Goal: Task Accomplishment & Management: Complete application form

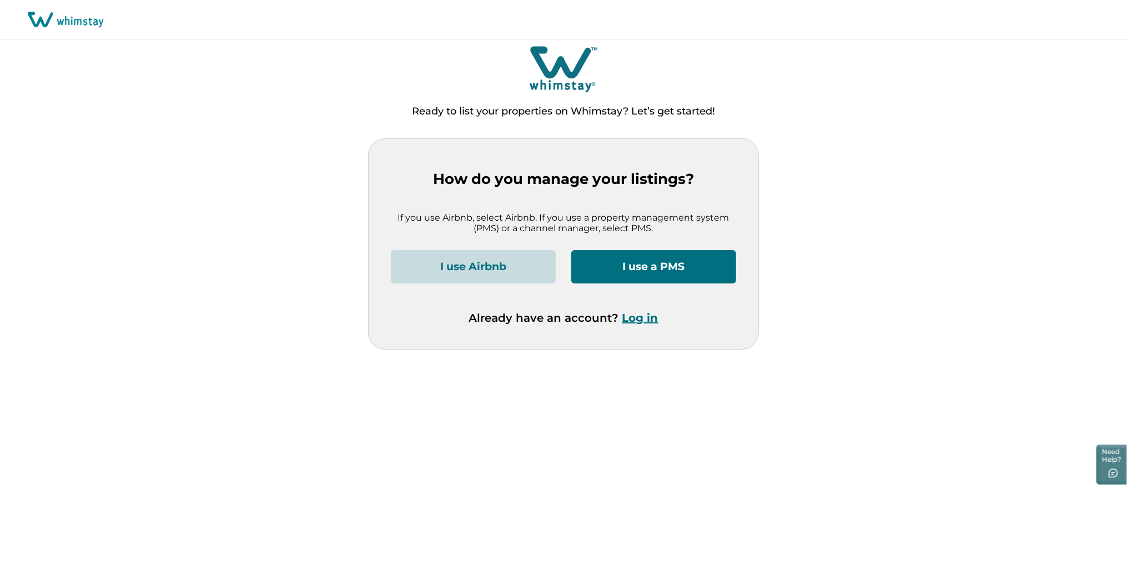
click at [655, 264] on button "I use a PMS" at bounding box center [653, 266] width 165 height 33
drag, startPoint x: 464, startPoint y: 268, endPoint x: 468, endPoint y: 264, distance: 5.9
click at [463, 266] on button "I use Airbnb" at bounding box center [473, 266] width 165 height 33
click at [494, 270] on button "I use Airbnb" at bounding box center [473, 266] width 165 height 33
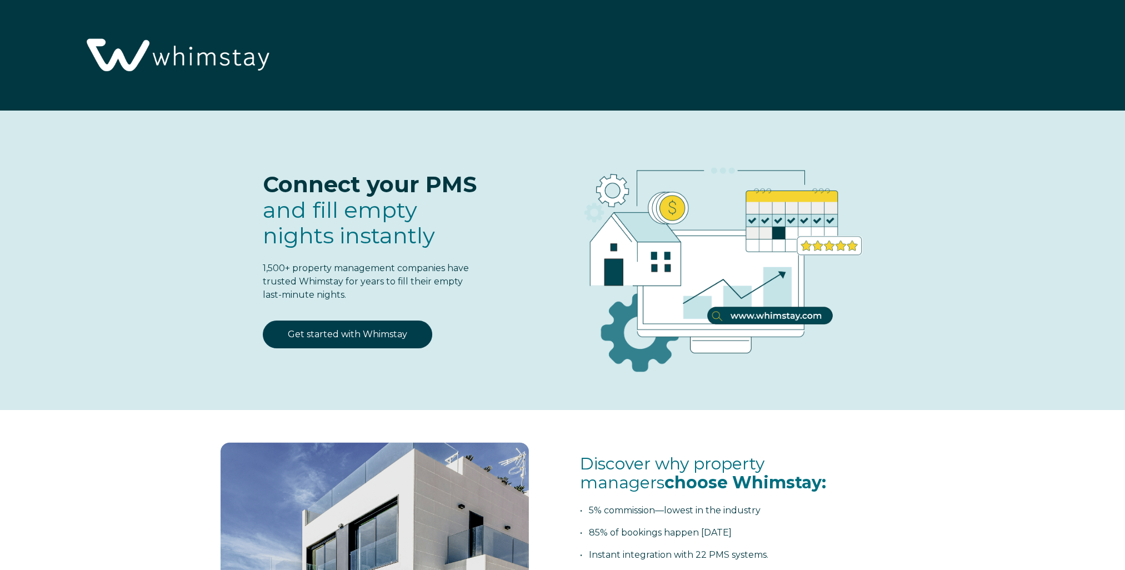
select select "US"
select select "Standard"
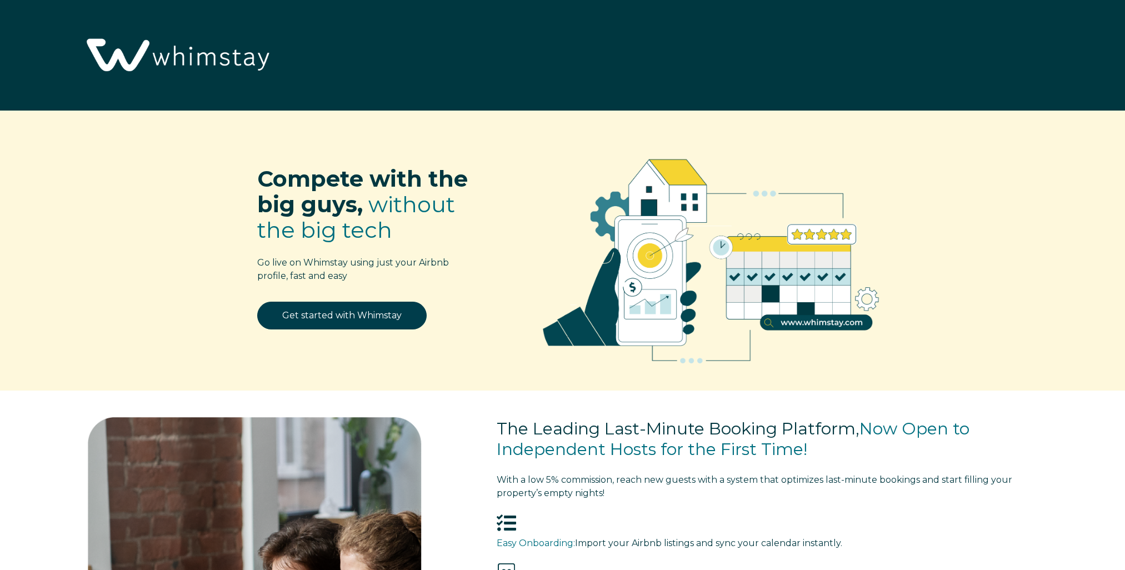
select select "US"
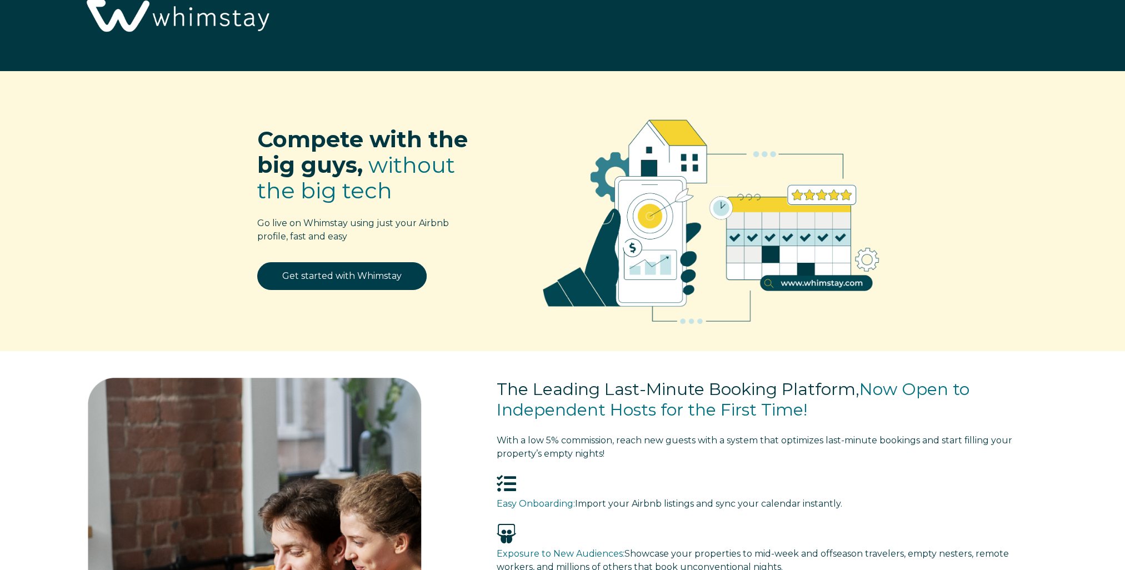
scroll to position [111, 0]
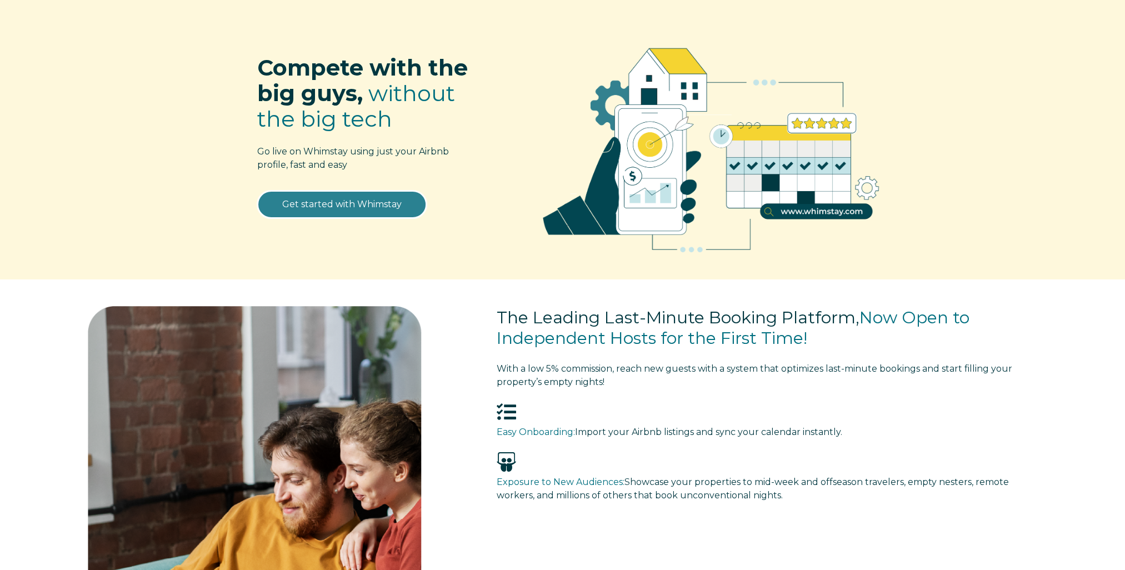
click at [343, 203] on link "Get started with Whimstay" at bounding box center [341, 204] width 169 height 28
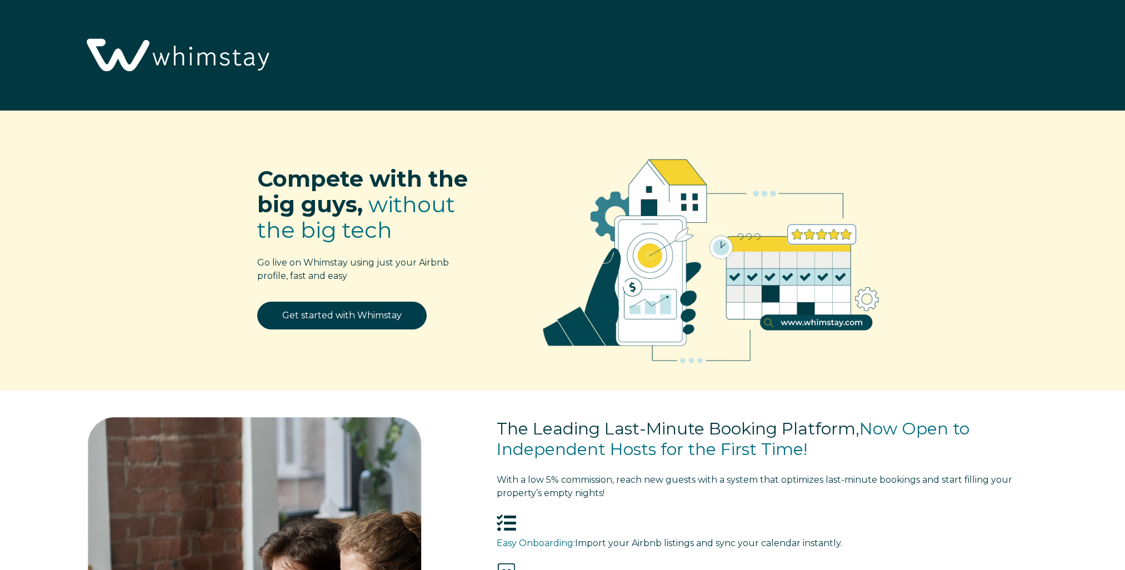
select select "US"
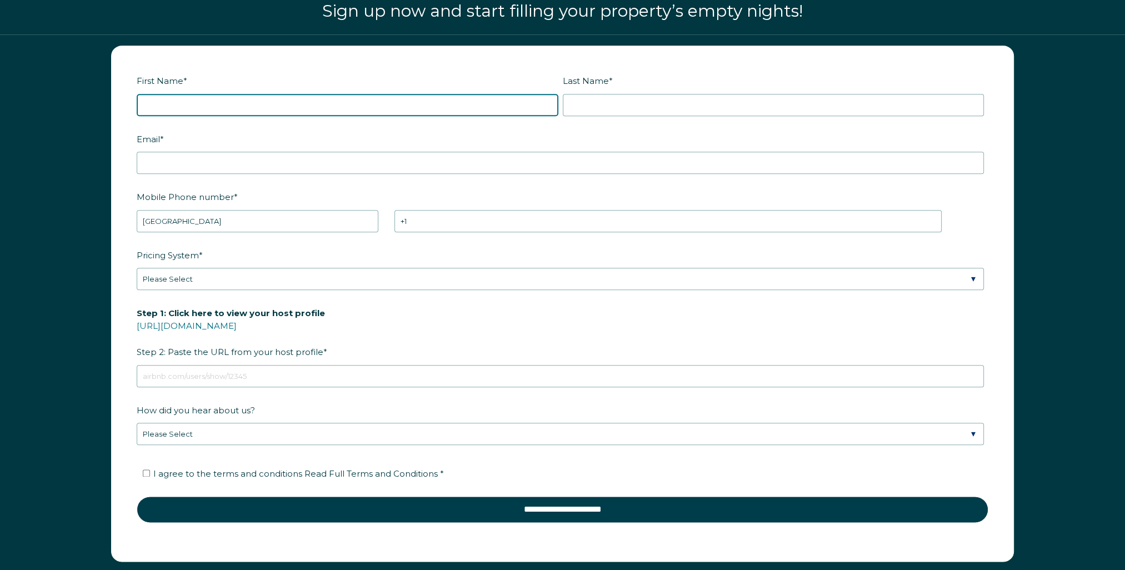
click at [172, 105] on input "First Name *" at bounding box center [347, 105] width 421 height 22
type input "Jeannette"
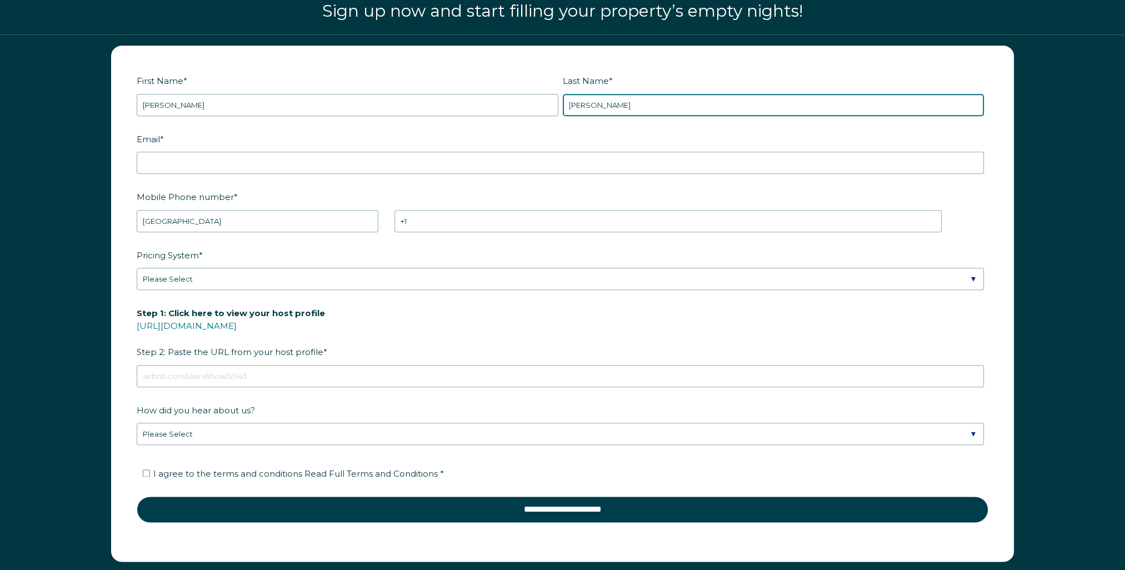
type input "Martin"
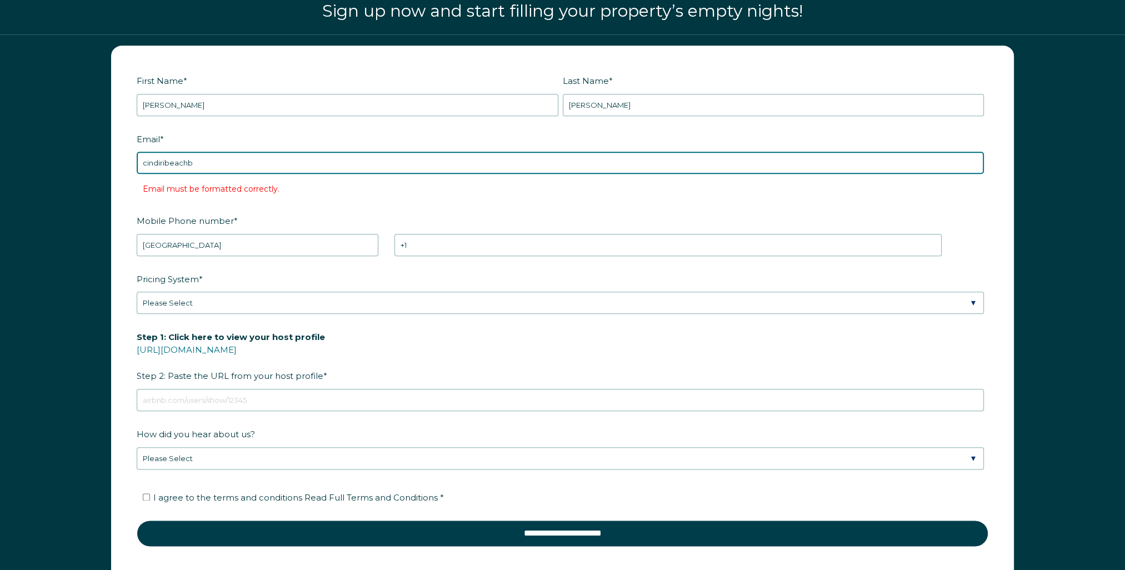
type input "cindiribeachbelize@gmail.com"
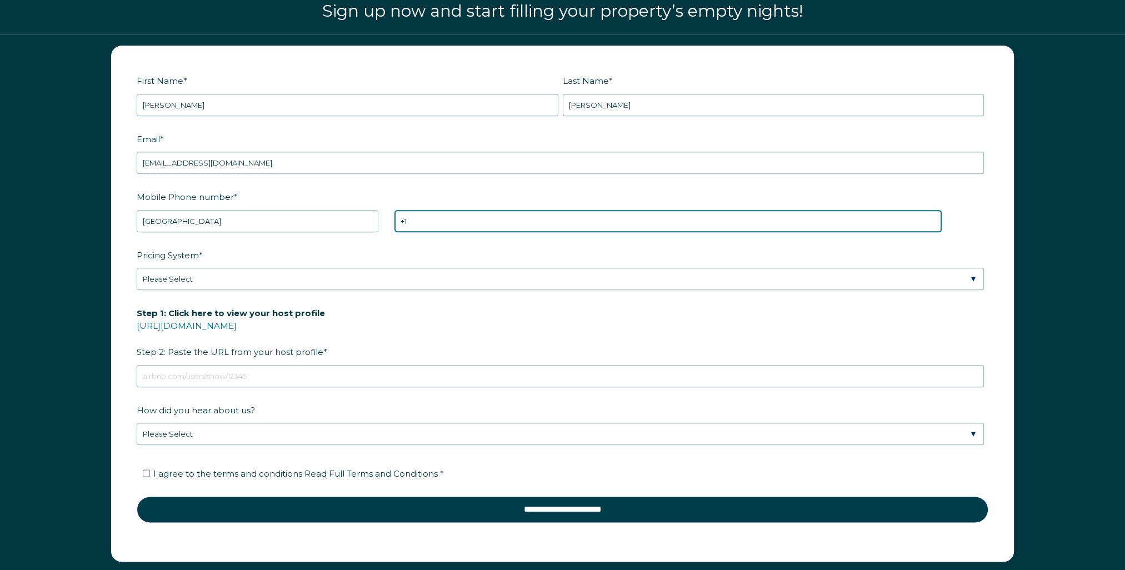
click at [443, 220] on input "+1" at bounding box center [667, 221] width 547 height 22
type input "+1 707327648"
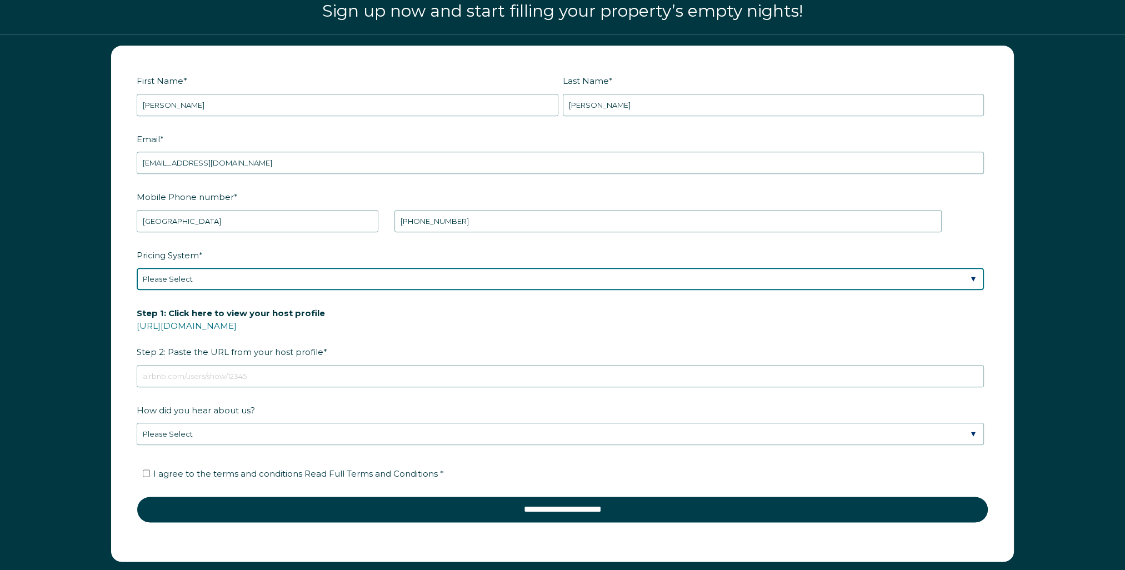
click at [197, 268] on select "Please Select Manual Airbnb Smart Pricing PriceLabs Wheelhouse Beyond Pricing 3…" at bounding box center [560, 279] width 847 height 22
select select "Dynamic"
click at [137, 268] on select "Please Select Manual Airbnb Smart Pricing PriceLabs Wheelhouse Beyond Pricing 3…" at bounding box center [560, 279] width 847 height 22
click at [198, 272] on select "Please Select Manual Airbnb Smart Pricing PriceLabs Wheelhouse Beyond Pricing 3…" at bounding box center [560, 279] width 847 height 22
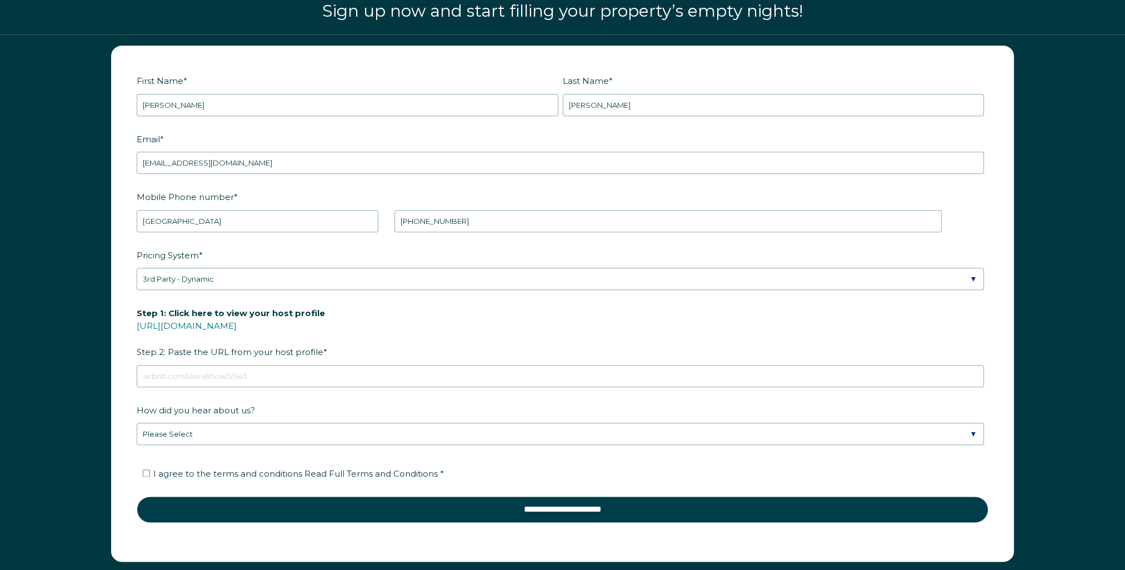
click at [131, 390] on form "First Name * Jeannette Last Name * Martin RBO Token Company ID Referrer Code Di…" at bounding box center [562, 303] width 901 height 515
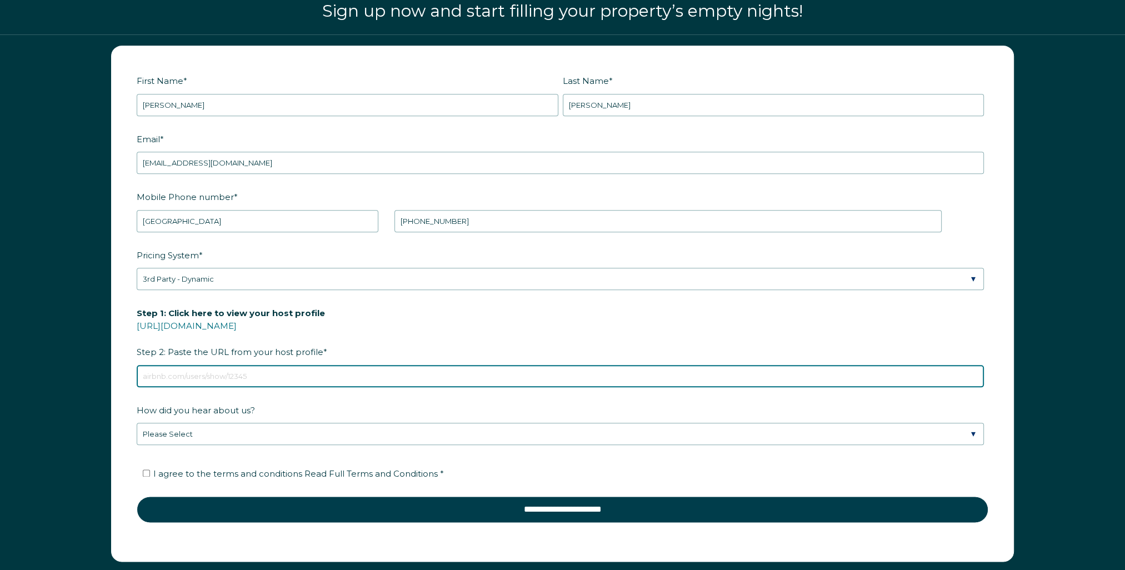
click at [173, 372] on input "Step 1: Click here to view your host profile https://www.airbnb.com/users/show/…" at bounding box center [560, 376] width 847 height 22
paste input "https://secure.thinkreservations.com/cindiri/reservations/availability?start_da…"
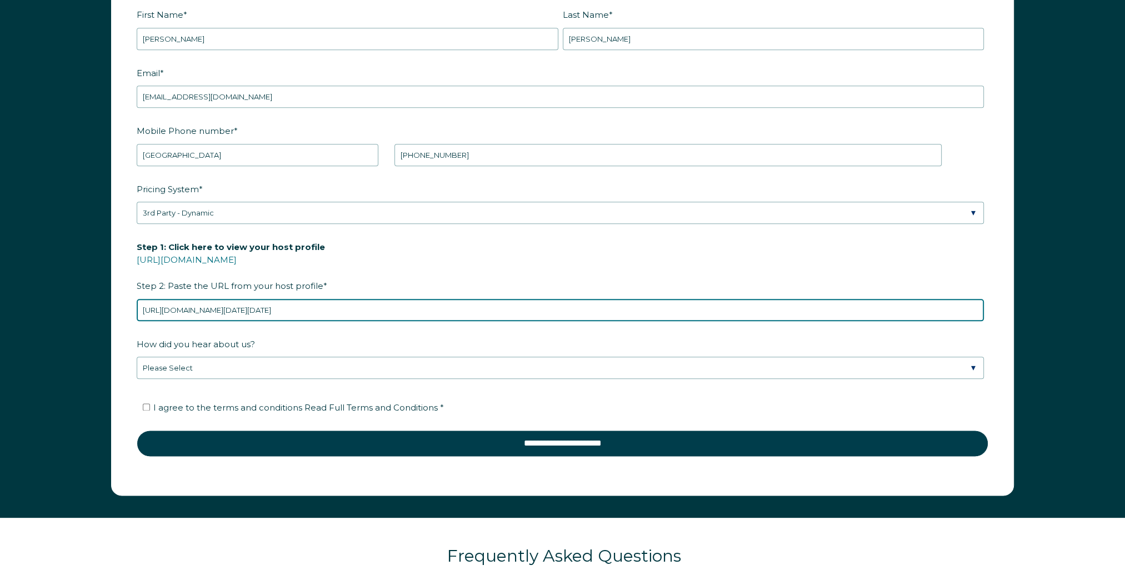
scroll to position [1763, 0]
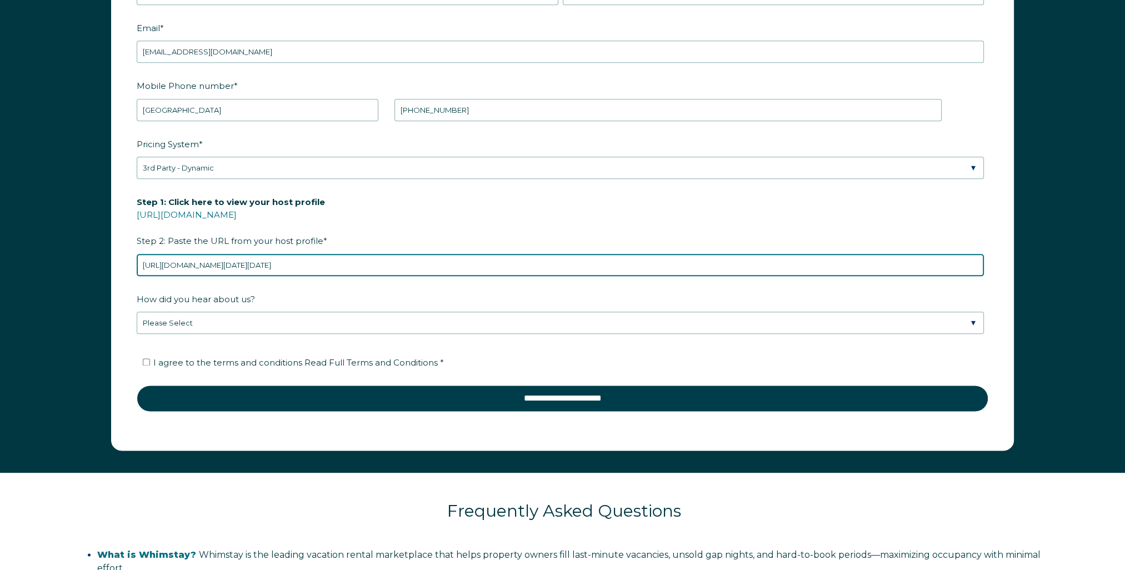
type input "https://secure.thinkreservations.com/cindiri/reservations/availability?start_da…"
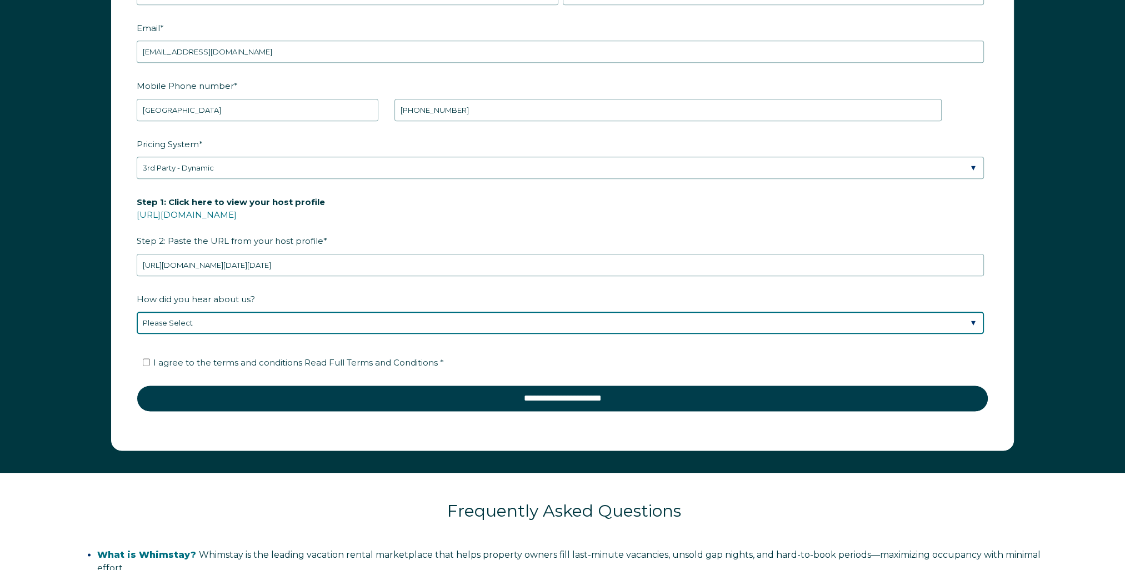
click at [303, 323] on select "Please Select Discovered Whimstay at an event or conference Found Whimstay thro…" at bounding box center [560, 323] width 847 height 22
select select "Other"
click at [137, 312] on select "Please Select Discovered Whimstay at an event or conference Found Whimstay thro…" at bounding box center [560, 323] width 847 height 22
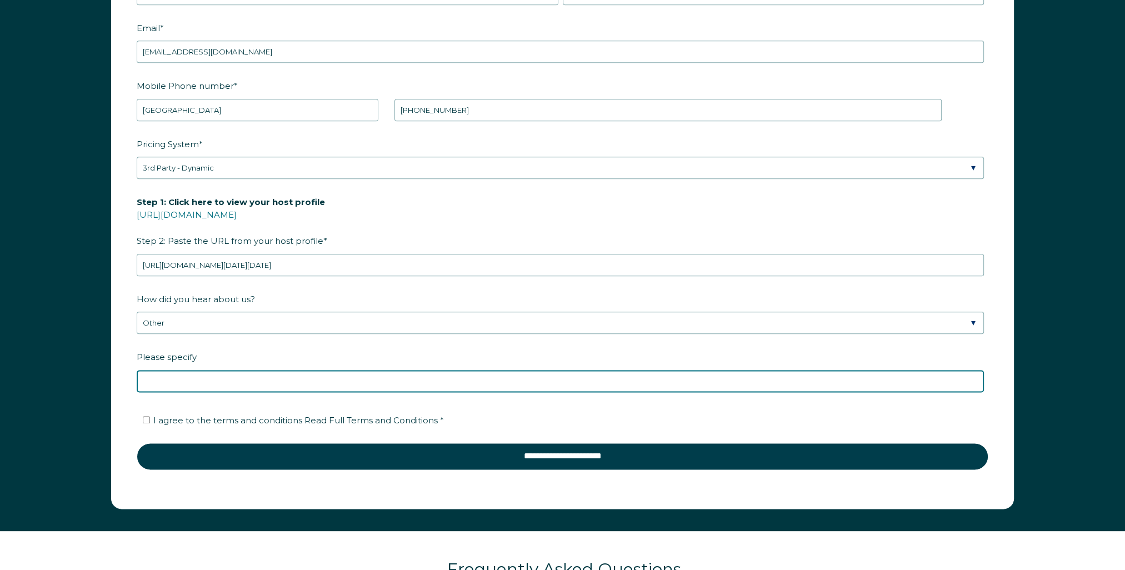
click at [153, 379] on input "Please specify" at bounding box center [560, 381] width 847 height 22
type input "Sean"
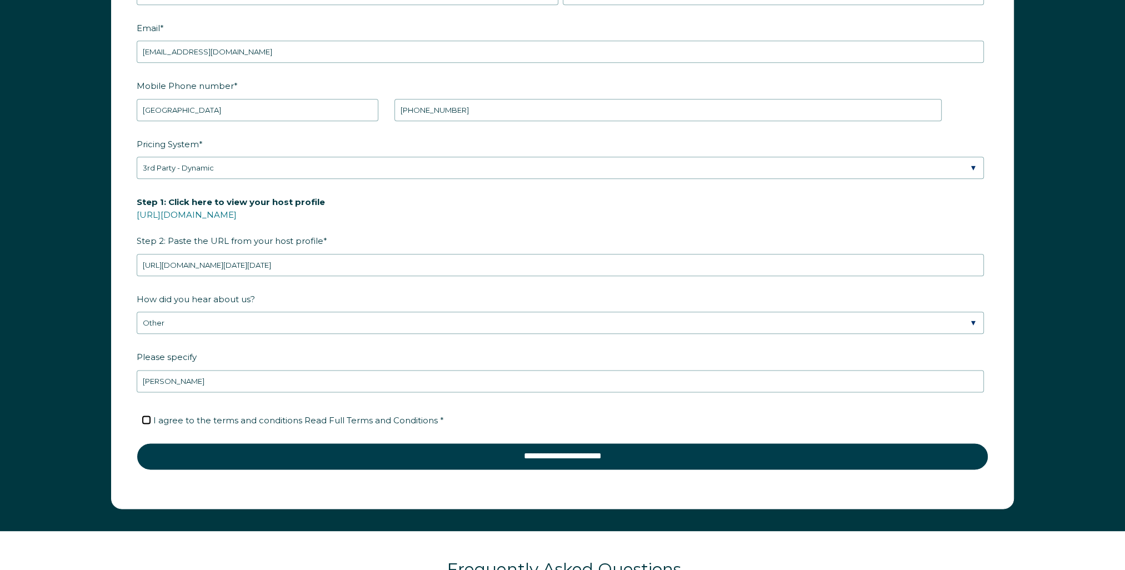
click at [144, 417] on input "I agree to the terms and conditions Read Full Terms and Conditions *" at bounding box center [146, 419] width 7 height 7
checkbox input "true"
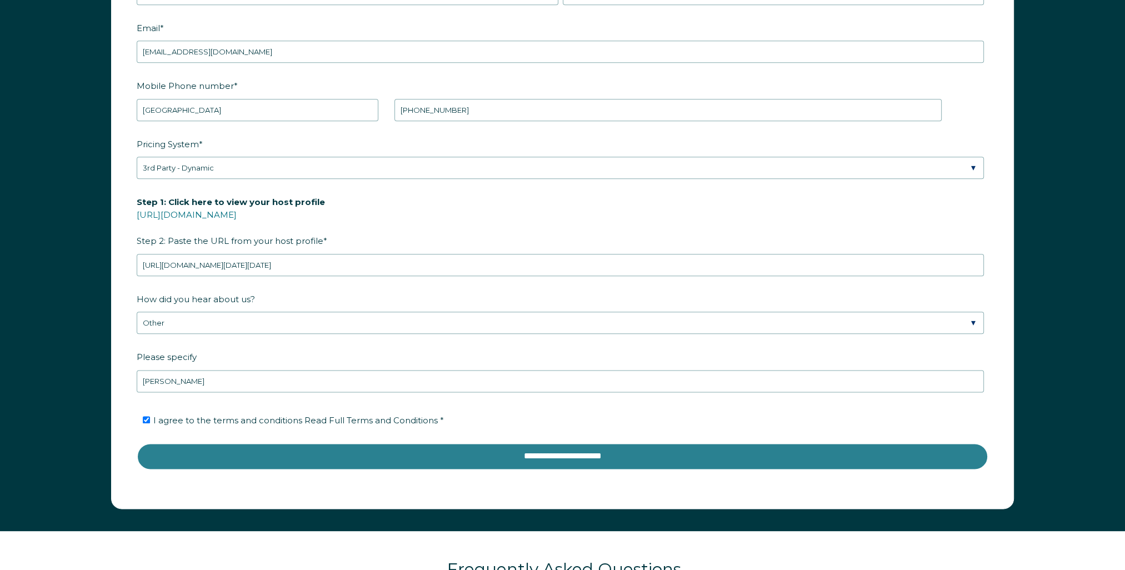
click at [562, 447] on input "**********" at bounding box center [562, 456] width 851 height 27
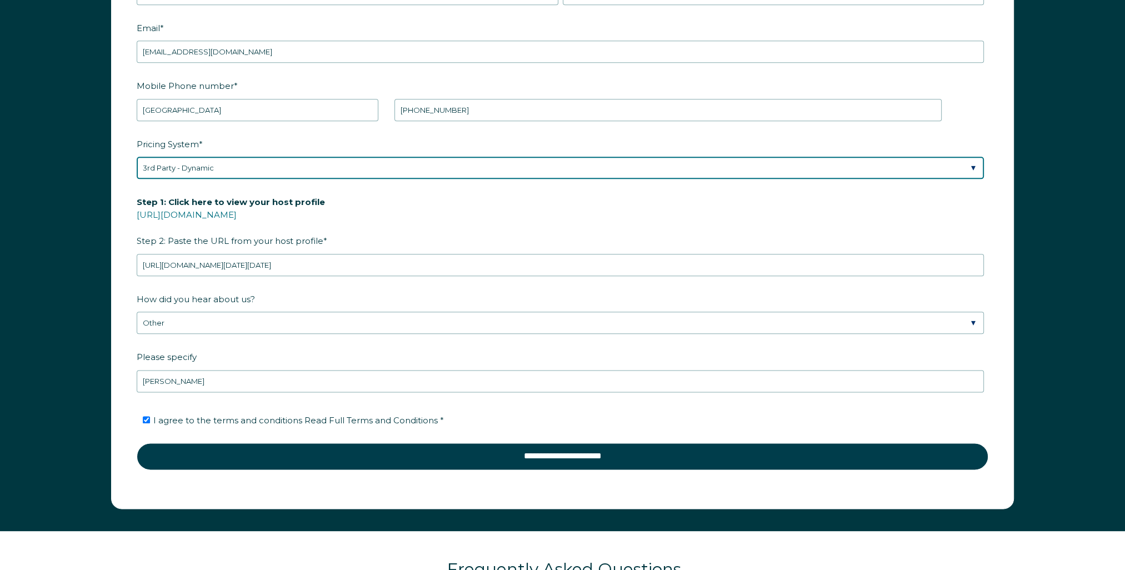
click at [281, 163] on select "Please Select Manual Airbnb Smart Pricing PriceLabs Wheelhouse Beyond Pricing 3…" at bounding box center [560, 168] width 847 height 22
click at [137, 157] on select "Please Select Manual Airbnb Smart Pricing PriceLabs Wheelhouse Beyond Pricing 3…" at bounding box center [560, 168] width 847 height 22
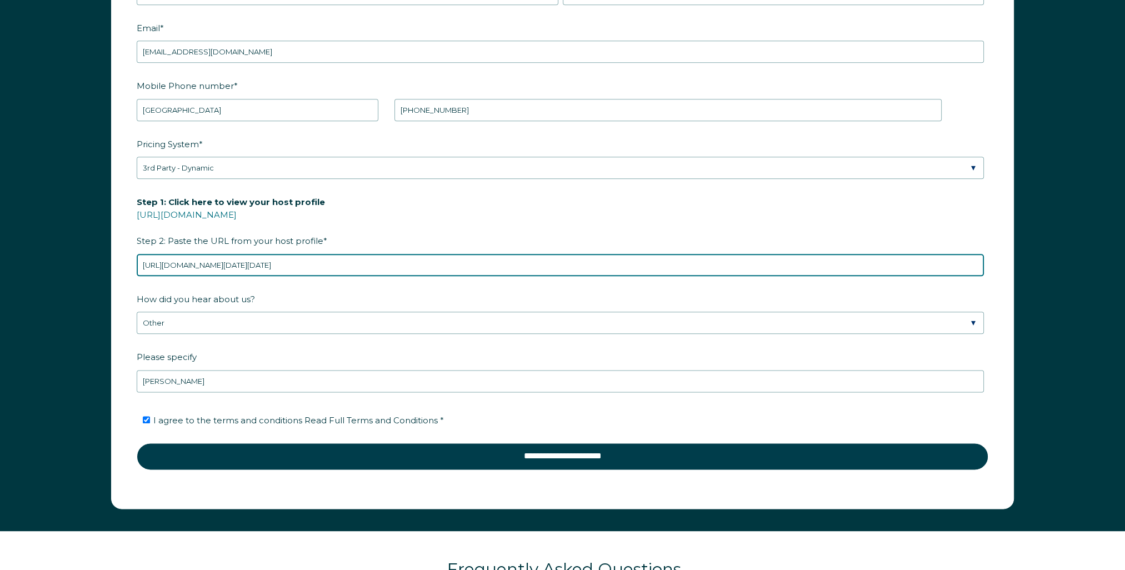
drag, startPoint x: 342, startPoint y: 263, endPoint x: 671, endPoint y: 265, distance: 329.3
click at [671, 265] on input "https://secure.thinkreservations.com/cindiri/reservations/availability?start_da…" at bounding box center [560, 265] width 847 height 22
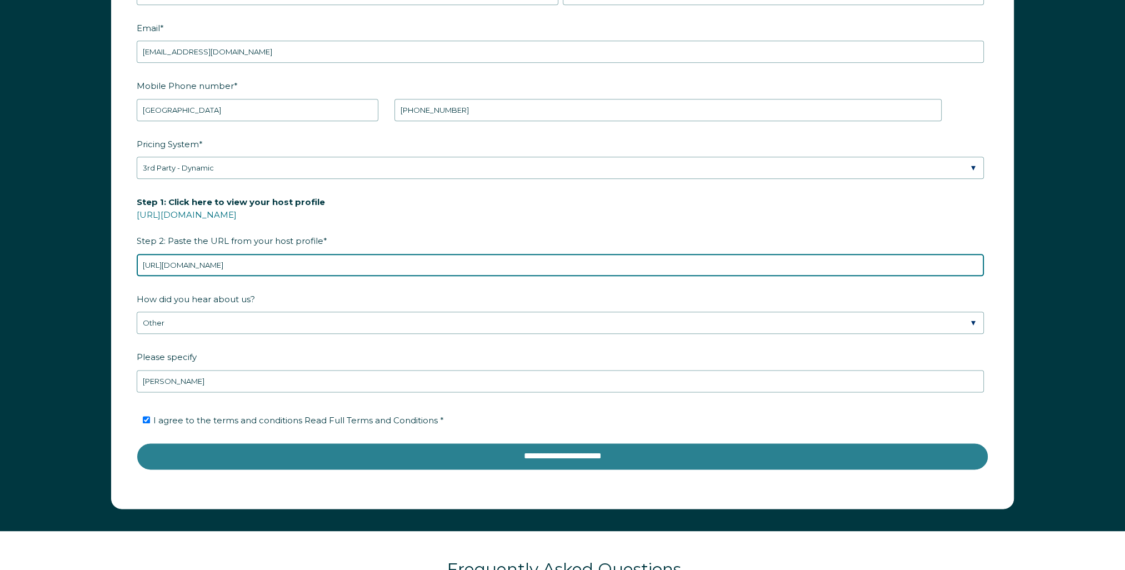
type input "https://secure.thinkreservations.com/cindiri/reservations"
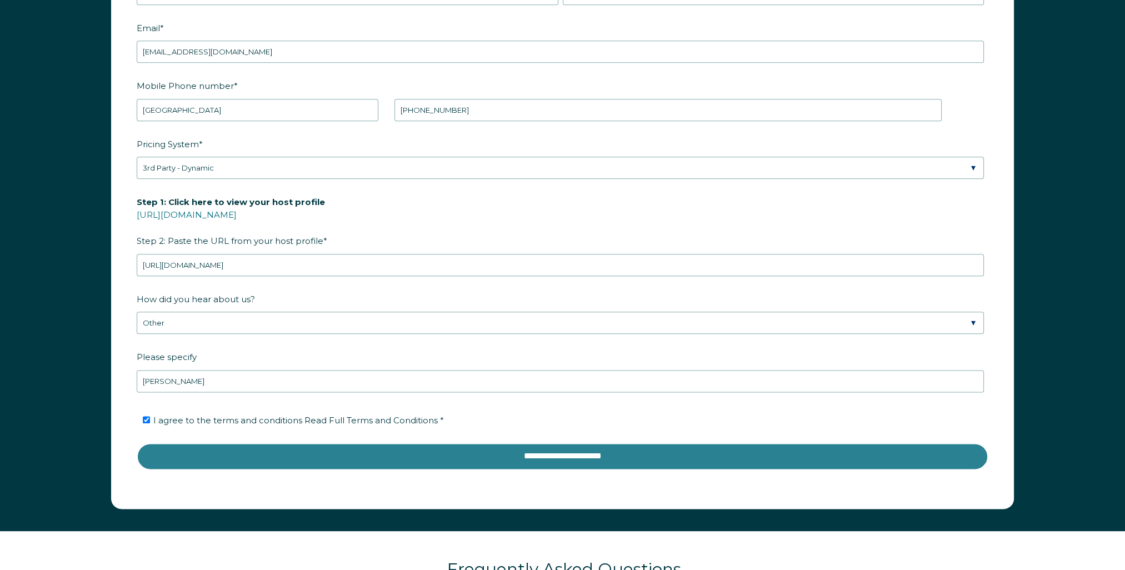
click at [538, 450] on input "**********" at bounding box center [562, 456] width 851 height 27
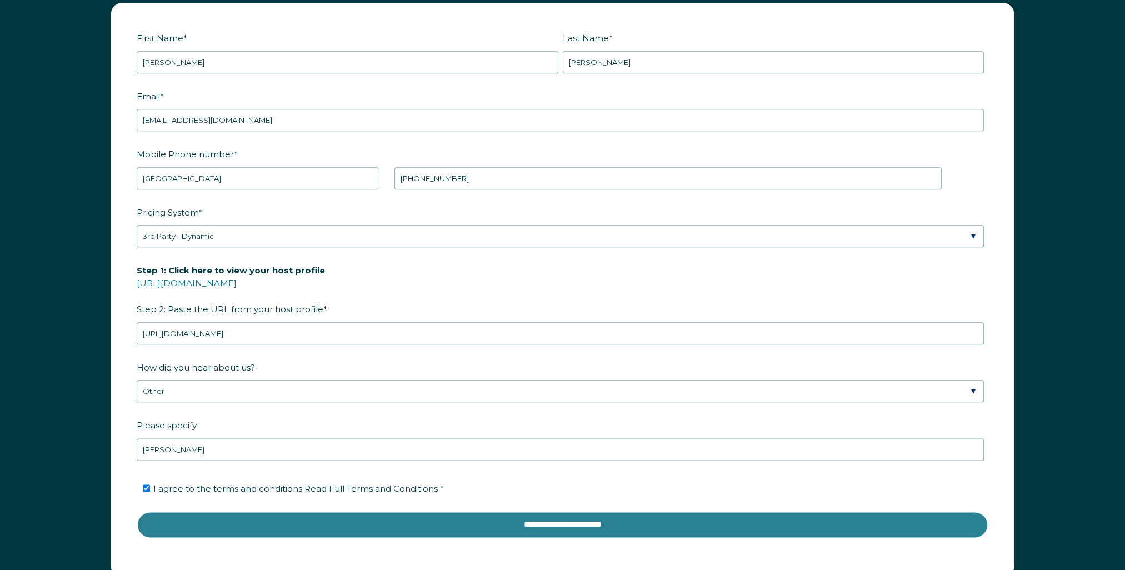
scroll to position [1708, 0]
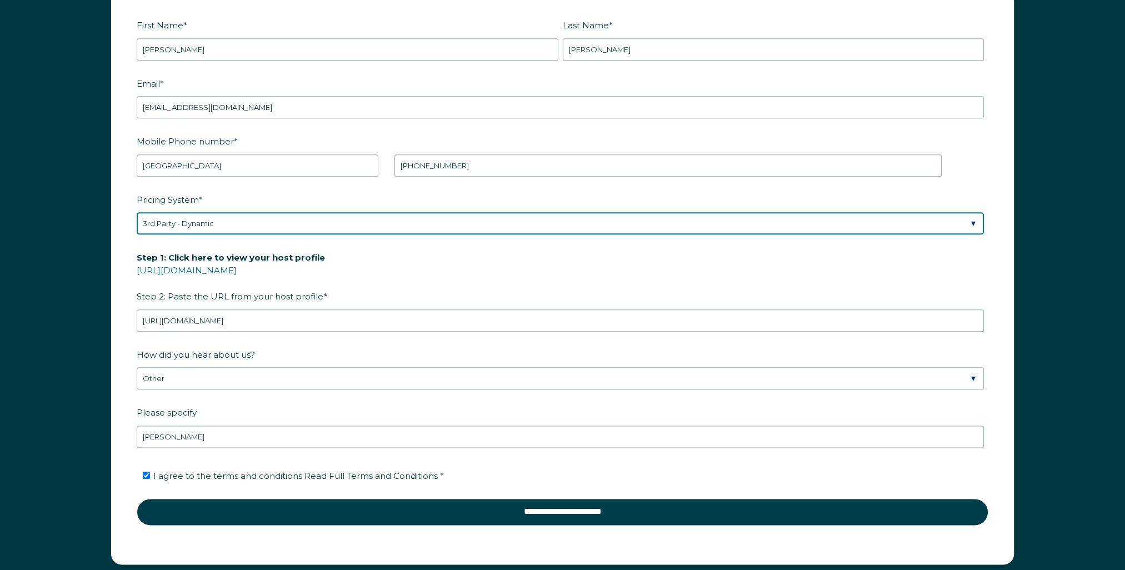
click at [202, 225] on select "Please Select Manual Airbnb Smart Pricing PriceLabs Wheelhouse Beyond Pricing 3…" at bounding box center [560, 223] width 847 height 22
select select "Airbnb Smart Pricing"
click at [137, 212] on select "Please Select Manual Airbnb Smart Pricing PriceLabs Wheelhouse Beyond Pricing 3…" at bounding box center [560, 223] width 847 height 22
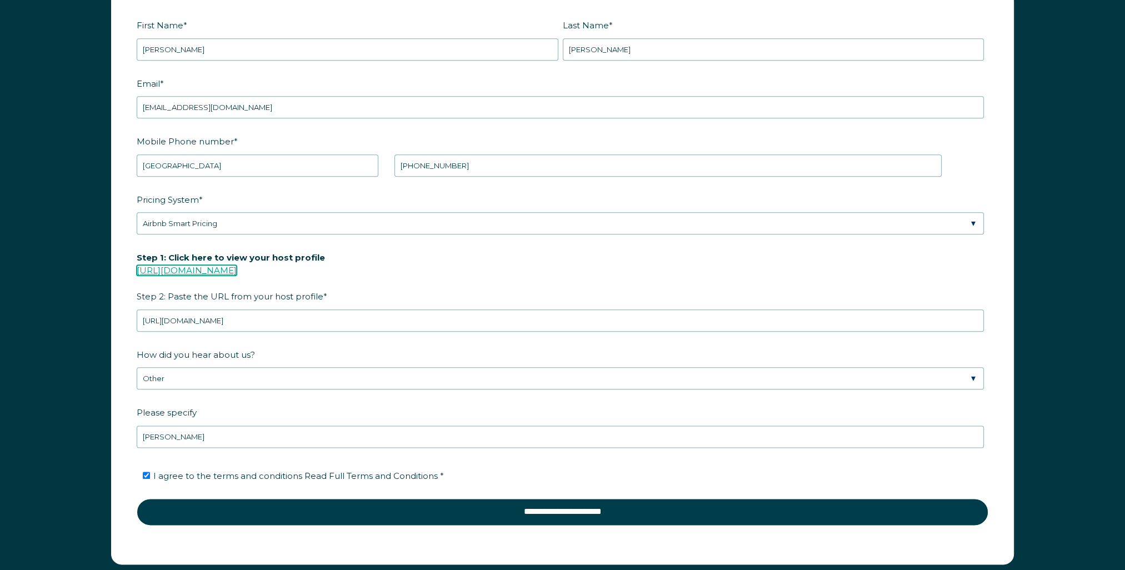
click at [237, 267] on link "https://www.airbnb.com/users/show/" at bounding box center [187, 270] width 100 height 11
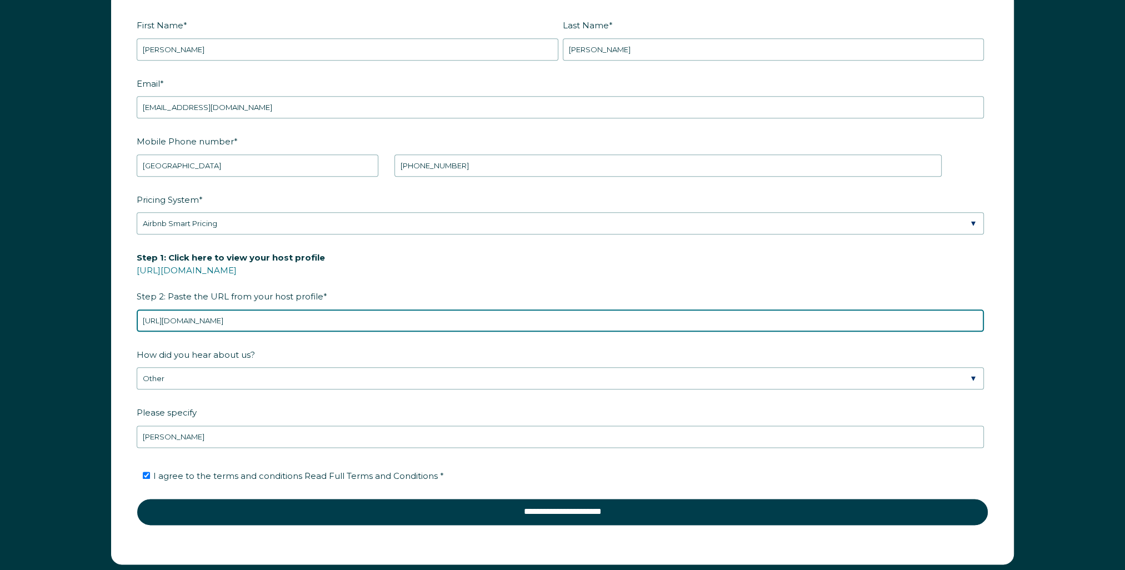
drag, startPoint x: 352, startPoint y: 315, endPoint x: -2, endPoint y: 332, distance: 354.2
paste input "www.airbnb.com/users/show/69800239"
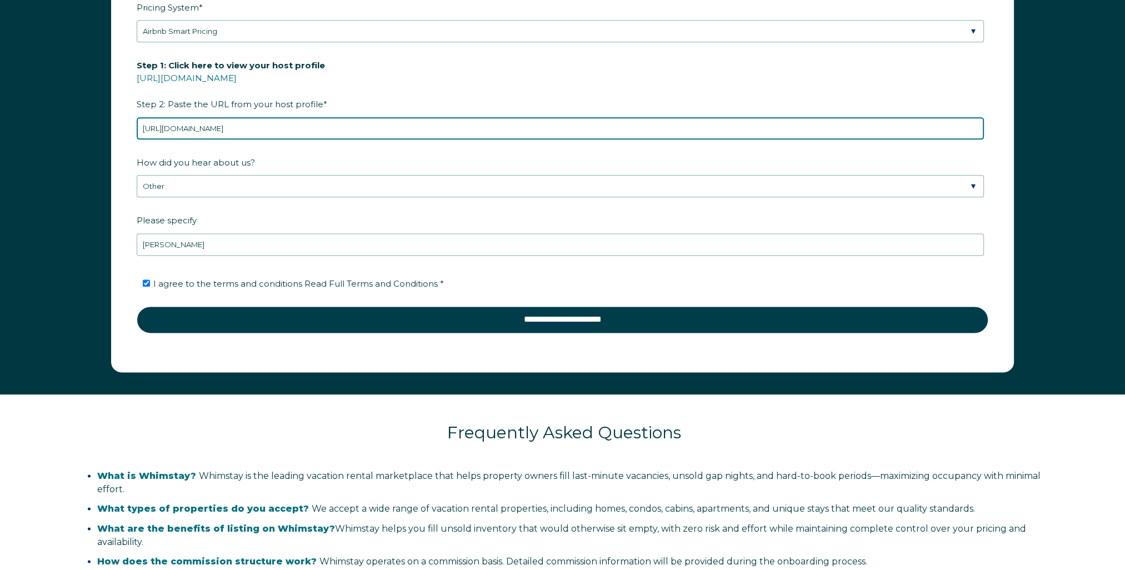
scroll to position [1985, 0]
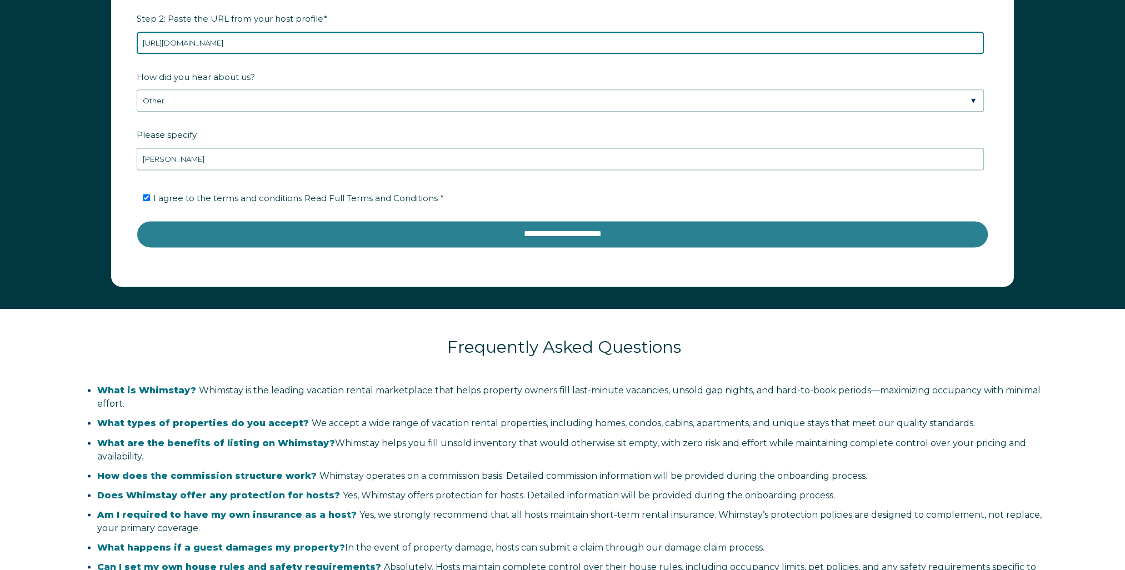
type input "https://www.airbnb.com/users/show/69800239"
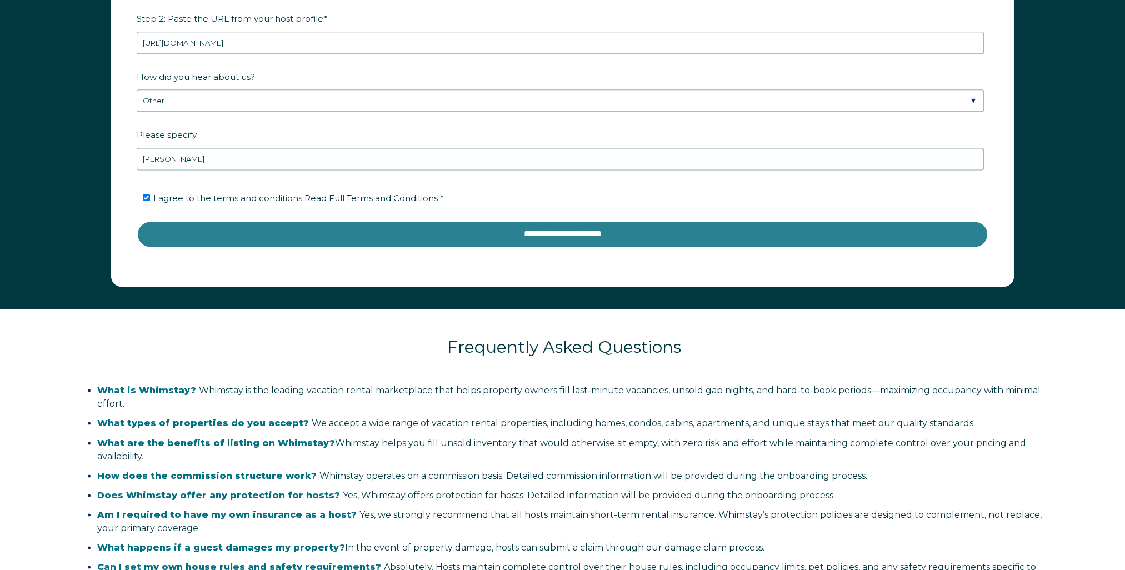
click at [564, 232] on input "**********" at bounding box center [562, 233] width 851 height 27
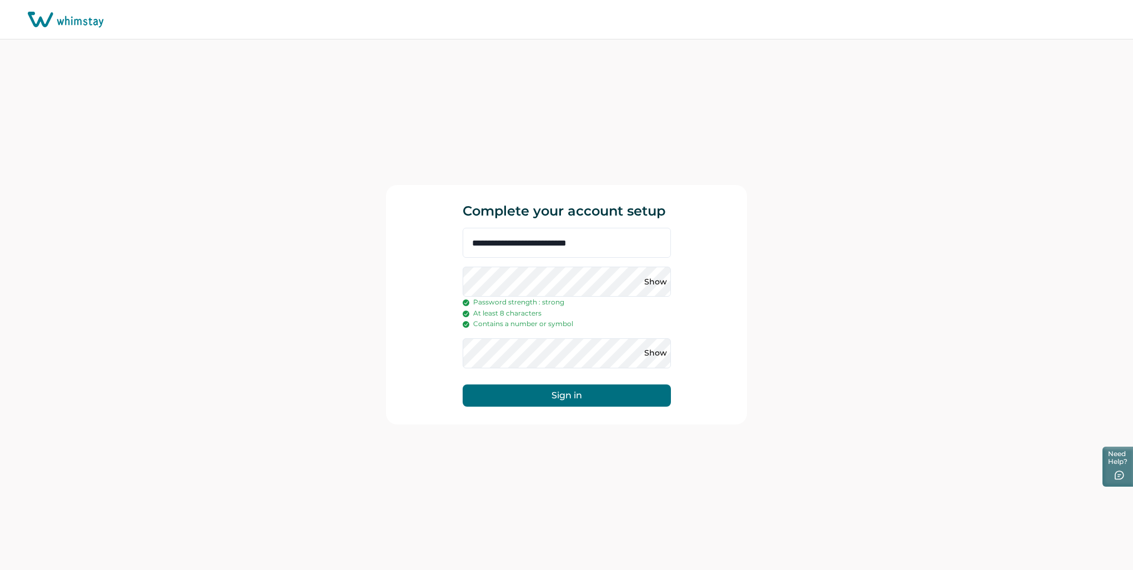
click at [565, 388] on button "Sign in" at bounding box center [567, 395] width 208 height 22
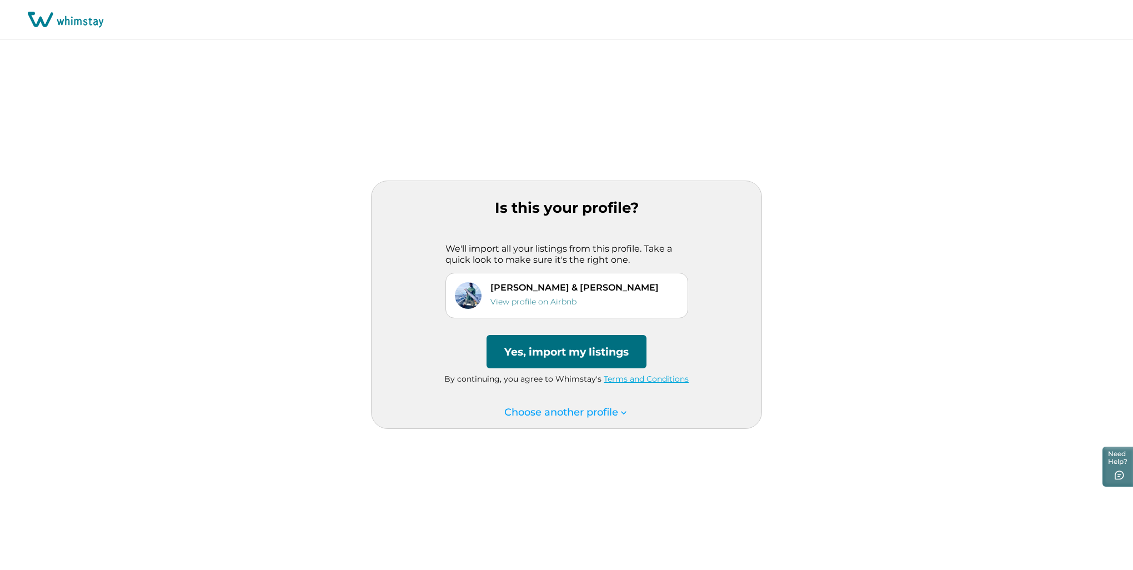
click at [566, 355] on button "Yes, import my listings" at bounding box center [566, 351] width 160 height 33
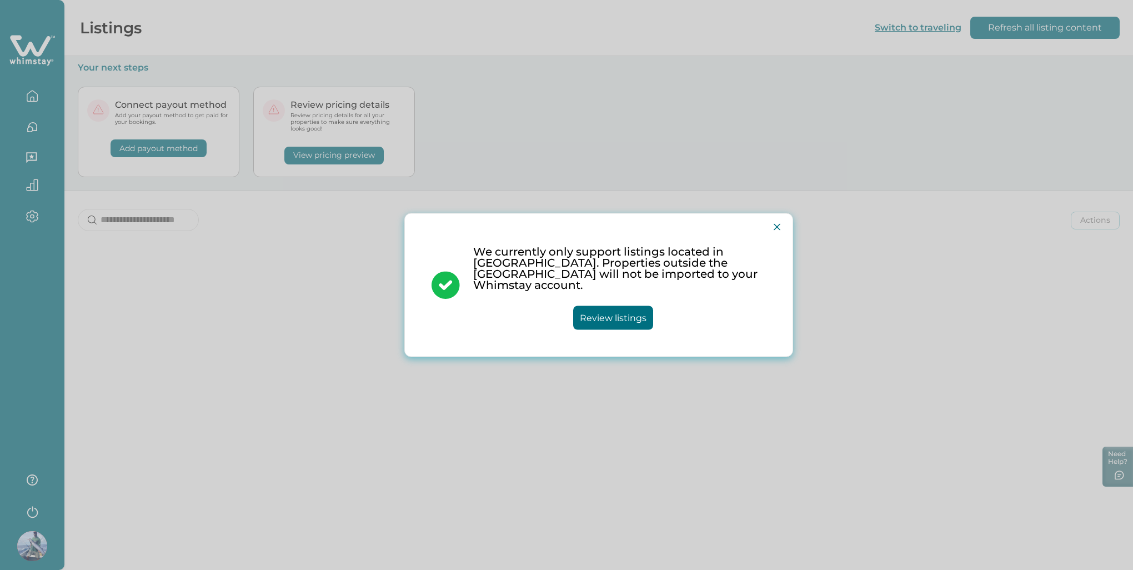
click at [619, 317] on button "Review listings" at bounding box center [613, 318] width 80 height 24
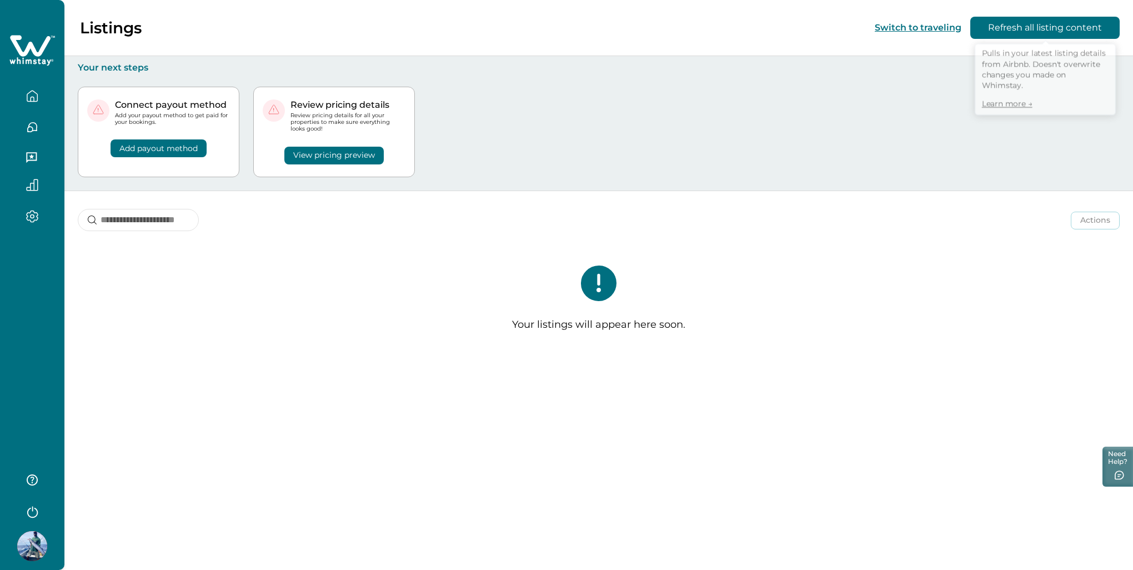
click at [1017, 25] on button "Refresh all listing content" at bounding box center [1044, 28] width 149 height 22
click at [160, 145] on button "Add payout method" at bounding box center [159, 148] width 96 height 18
click at [336, 395] on div "Listings Switch to traveling Refresh all listing content Your next steps Connec…" at bounding box center [598, 285] width 1068 height 570
click at [31, 218] on icon "button" at bounding box center [32, 216] width 12 height 13
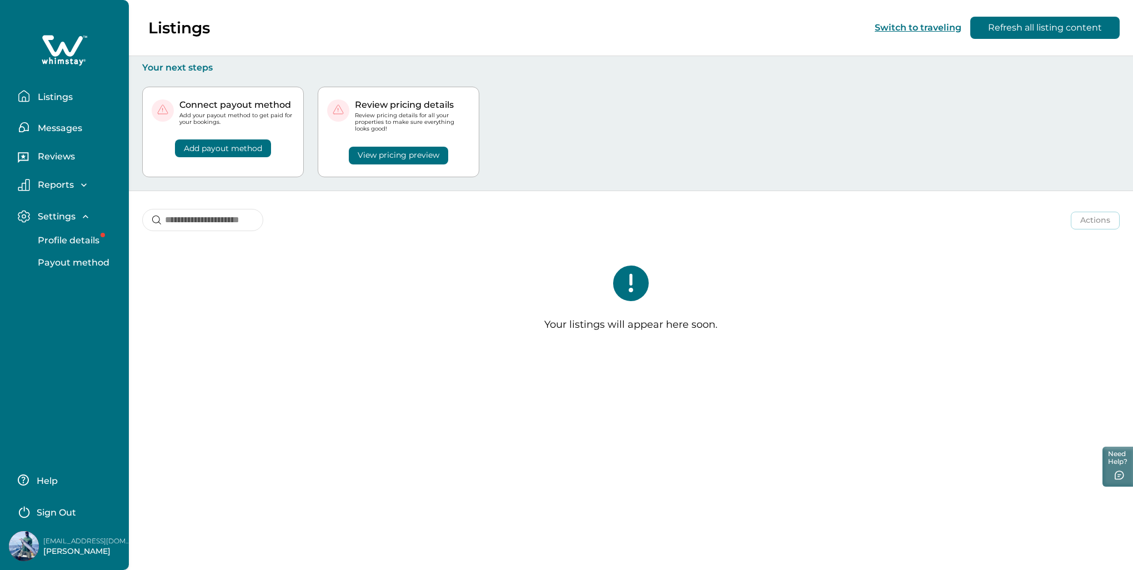
click at [63, 243] on p "Profile details" at bounding box center [66, 240] width 65 height 11
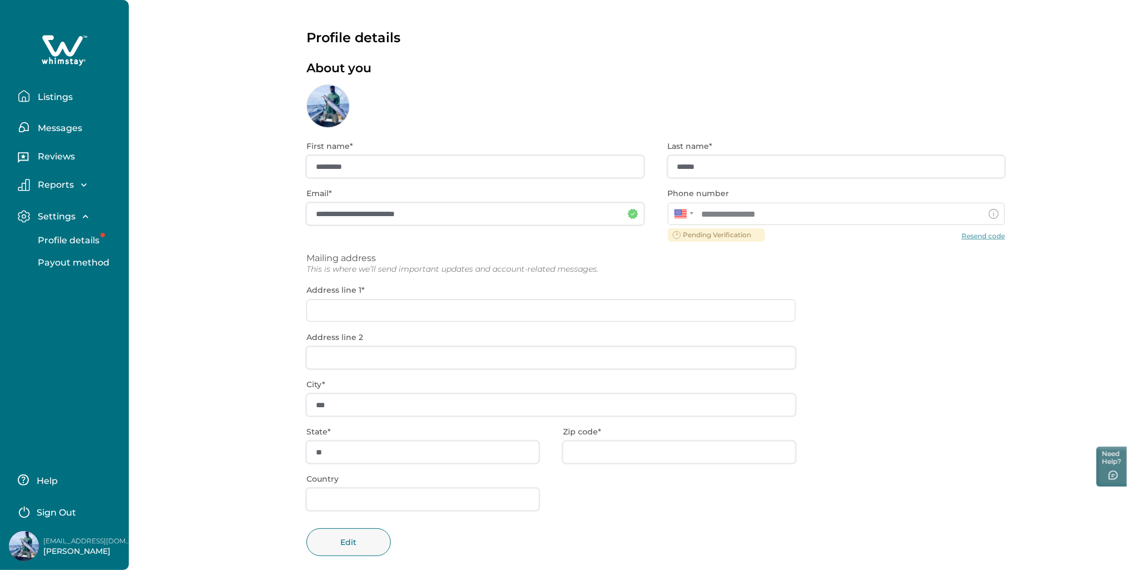
scroll to position [16, 0]
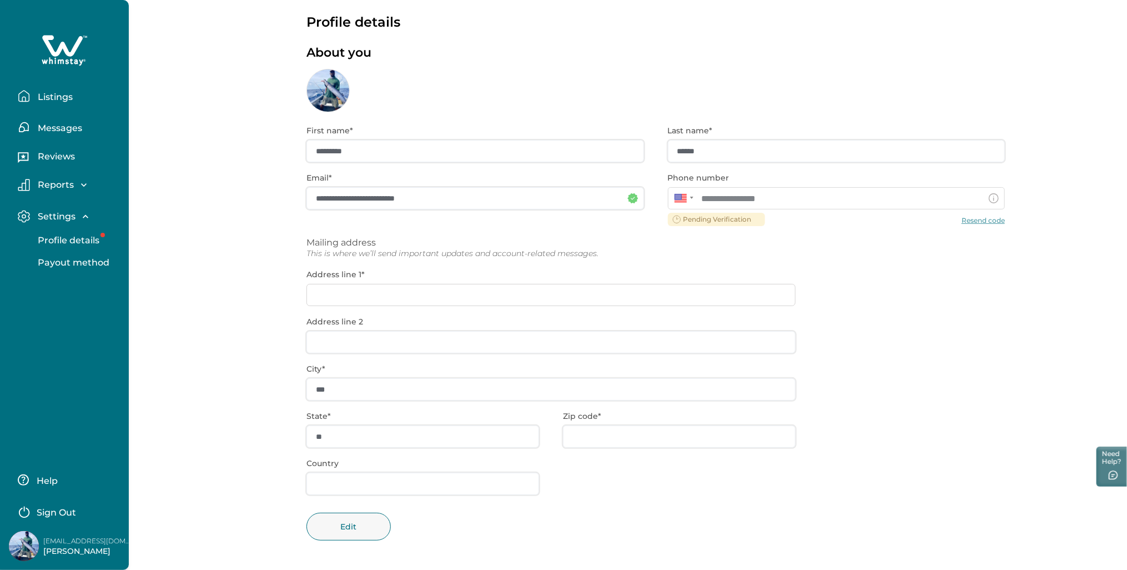
click at [873, 274] on div "**********" at bounding box center [656, 341] width 699 height 458
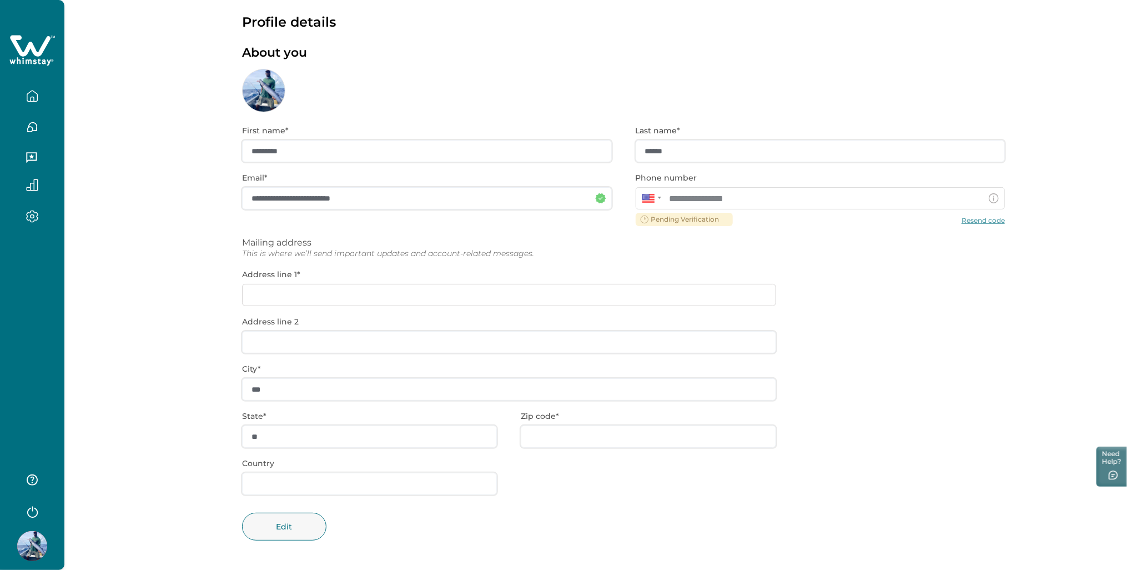
click at [911, 251] on div "**********" at bounding box center [623, 341] width 763 height 458
click at [659, 198] on div at bounding box center [659, 198] width 3 height 2
click at [682, 243] on div "**********" at bounding box center [623, 341] width 763 height 458
click at [996, 198] on icon at bounding box center [994, 198] width 10 height 10
click at [993, 199] on icon at bounding box center [994, 198] width 10 height 10
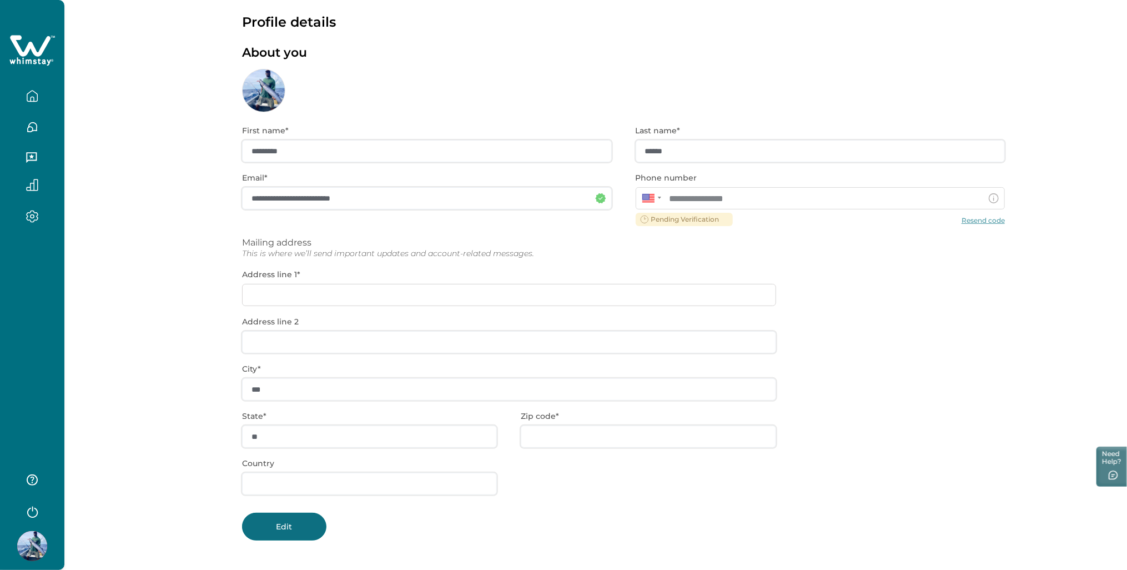
click at [282, 526] on button "Edit" at bounding box center [284, 527] width 84 height 28
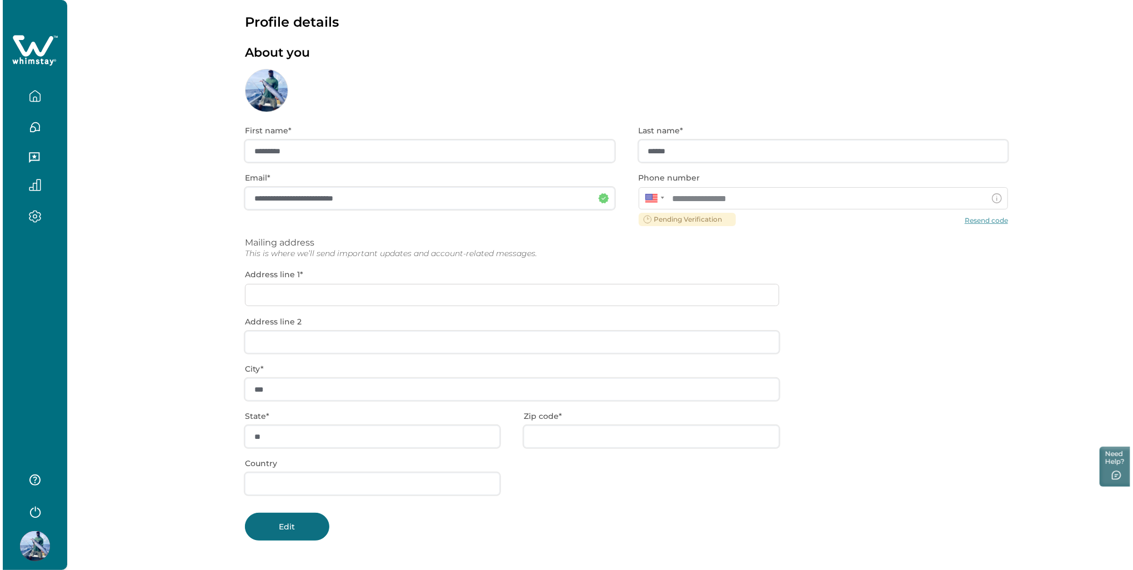
scroll to position [14, 0]
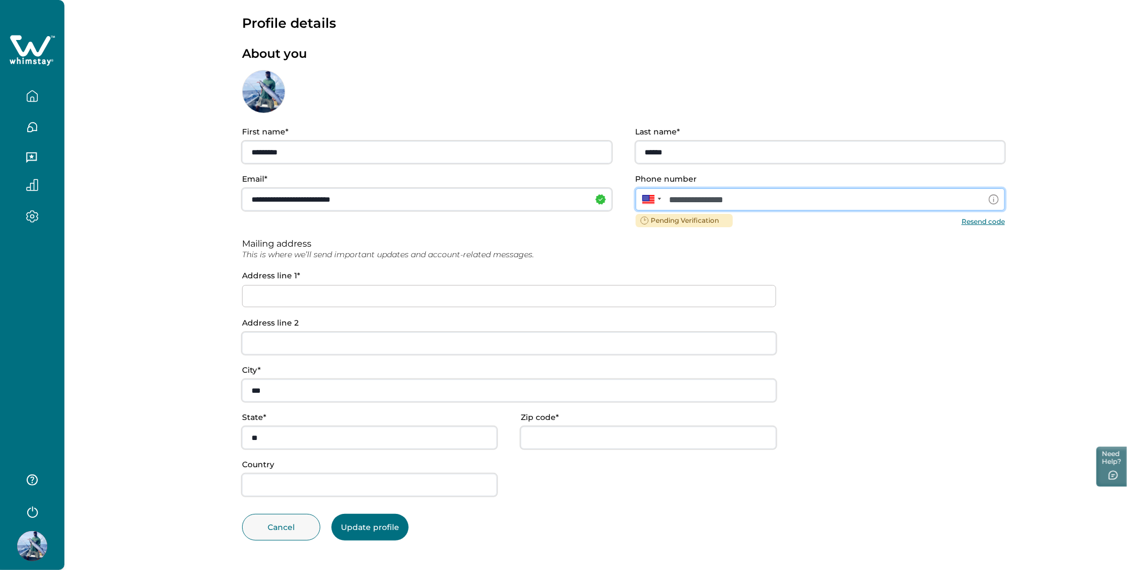
click at [766, 205] on input "**********" at bounding box center [821, 199] width 370 height 22
type input "**********"
click at [901, 261] on div "**********" at bounding box center [623, 311] width 763 height 369
click at [981, 225] on div "Pending Verification Resend code" at bounding box center [821, 220] width 370 height 13
click at [369, 530] on button "Update profile" at bounding box center [370, 527] width 77 height 27
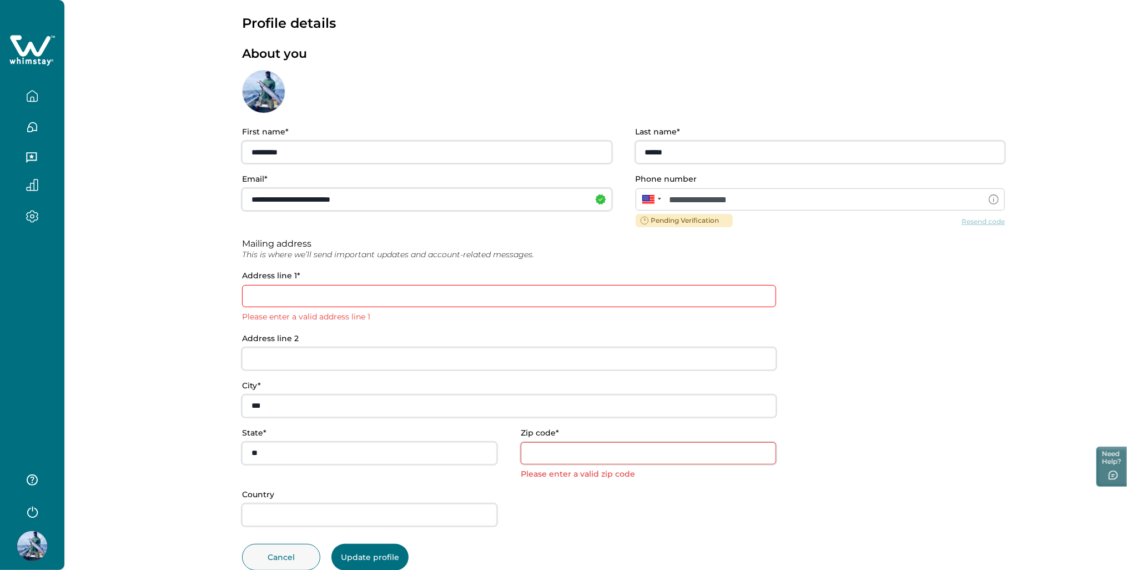
click at [278, 293] on input at bounding box center [509, 296] width 534 height 22
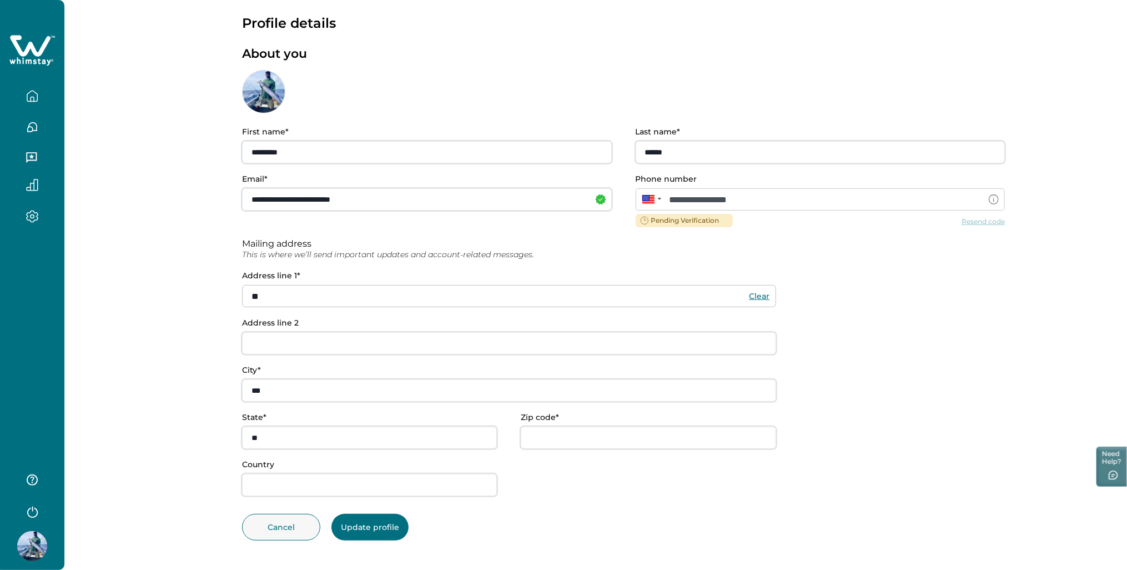
type input "*"
type input "********"
click at [580, 439] on input "Zip code*" at bounding box center [648, 437] width 255 height 22
type input "*****"
click at [371, 533] on button "Update profile" at bounding box center [370, 527] width 77 height 27
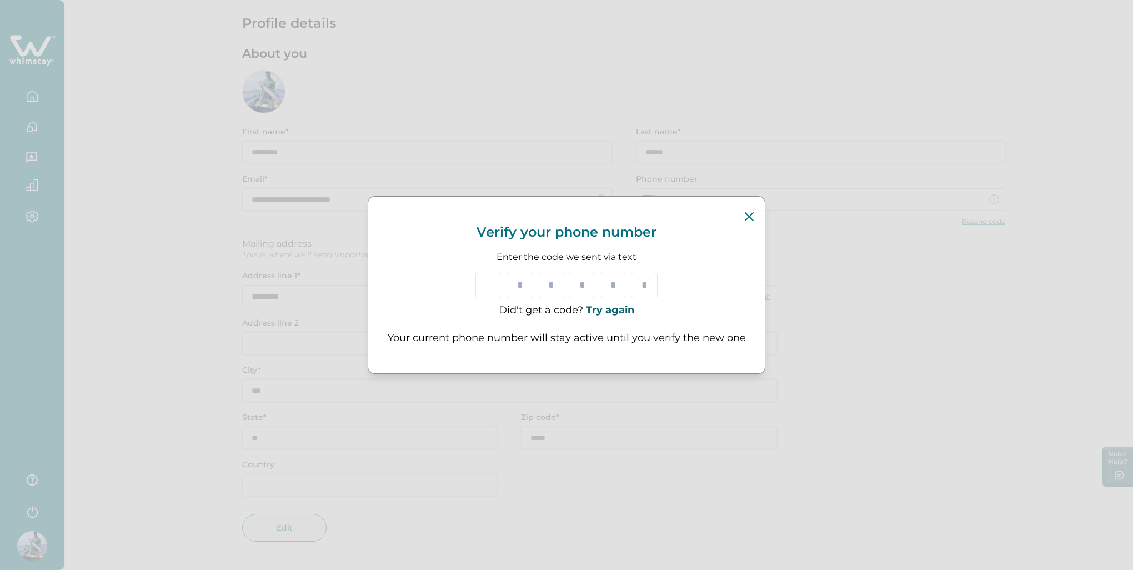
type input "*"
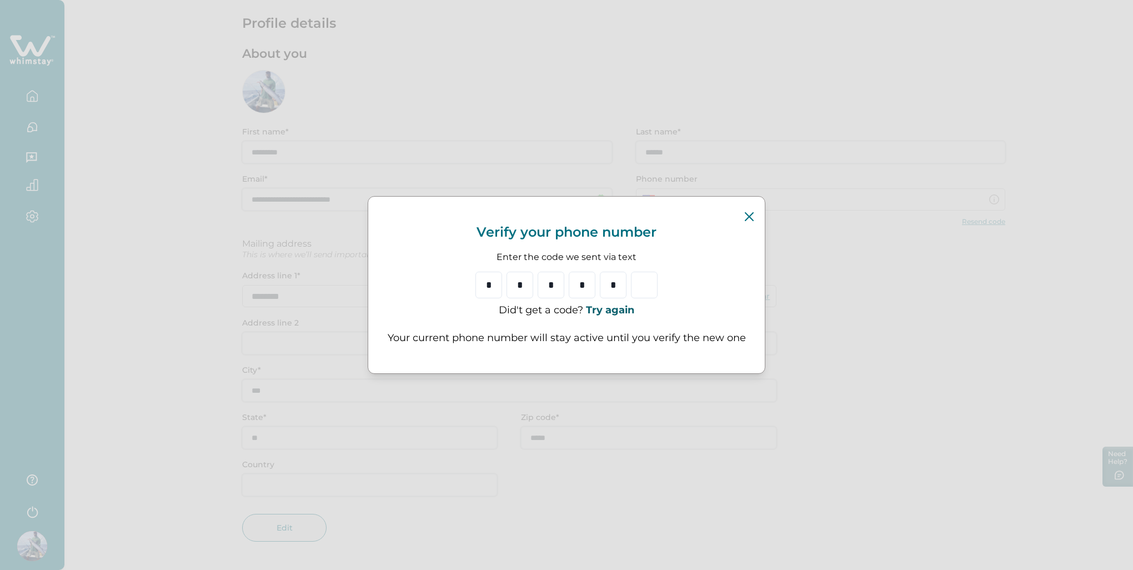
type input "*"
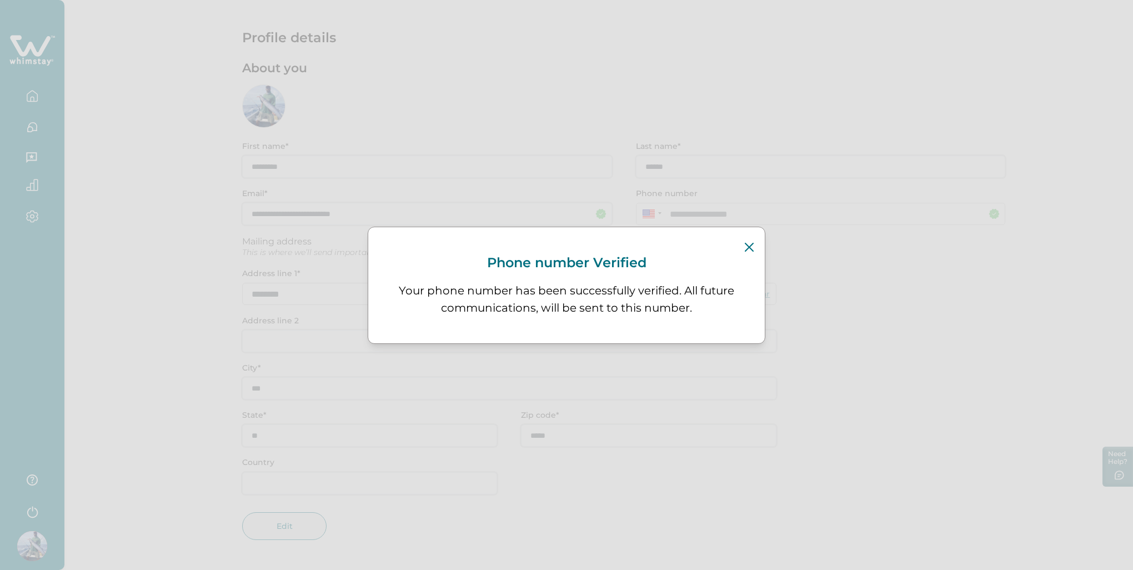
scroll to position [0, 0]
click at [751, 247] on icon "Close" at bounding box center [749, 247] width 9 height 9
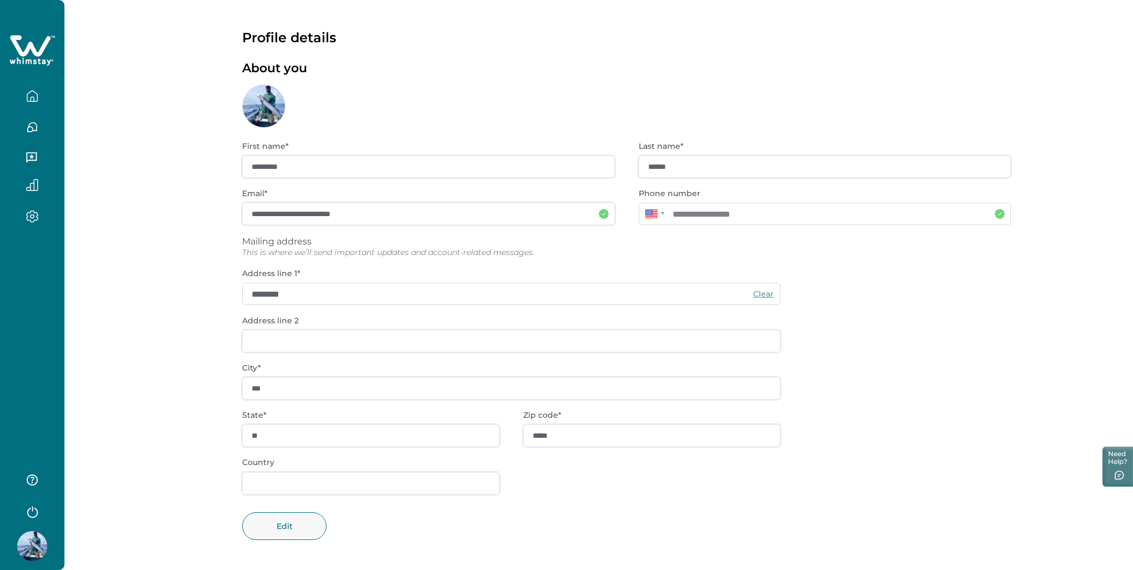
click at [29, 93] on icon "button" at bounding box center [32, 96] width 12 height 12
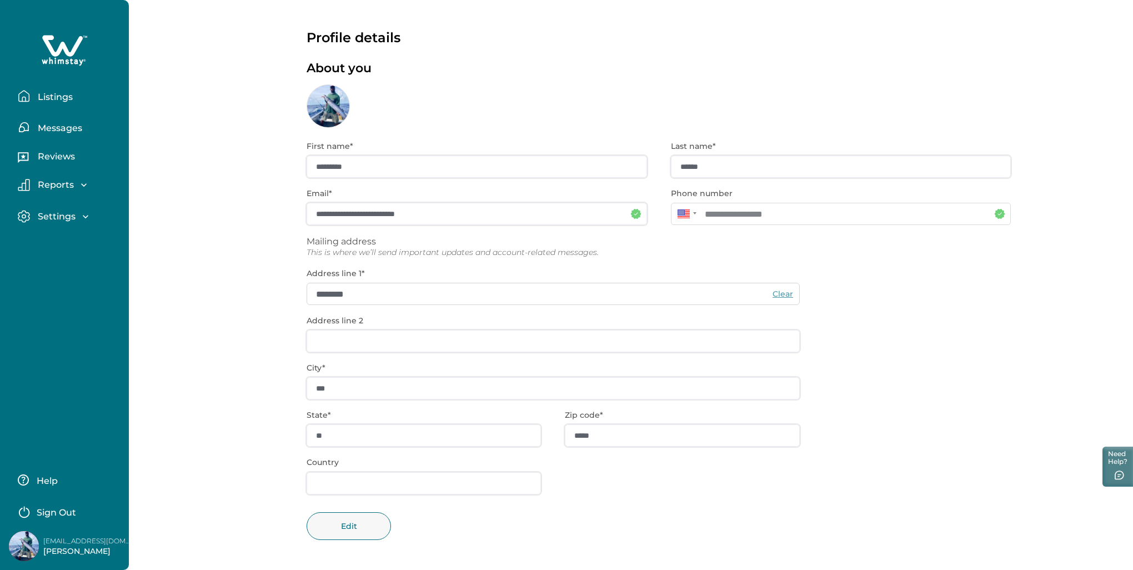
click at [56, 99] on p "Listings" at bounding box center [53, 97] width 38 height 11
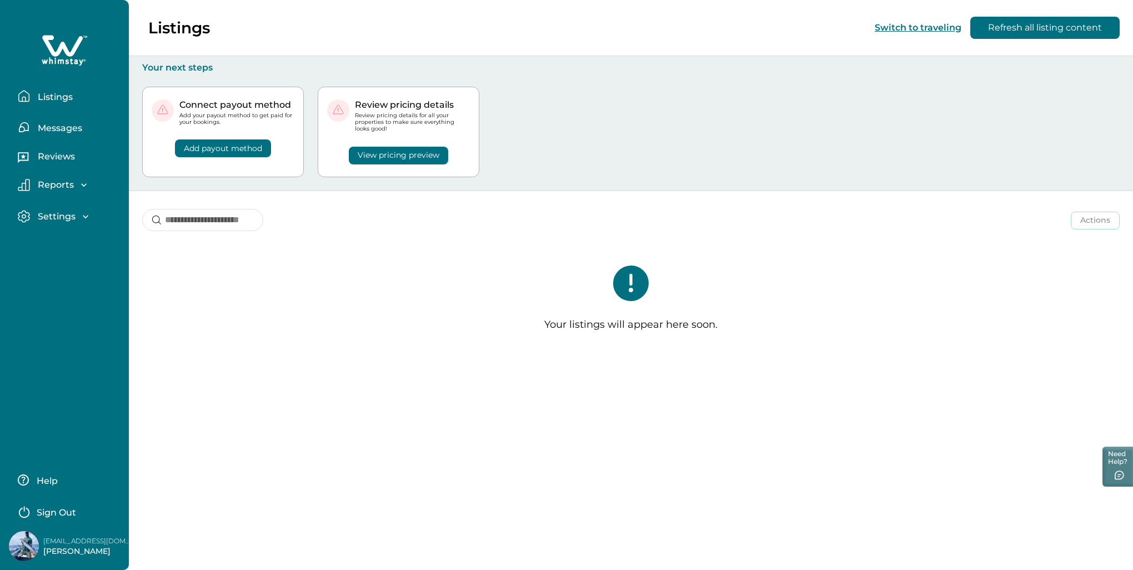
click at [1042, 26] on button "Refresh all listing content" at bounding box center [1044, 28] width 149 height 22
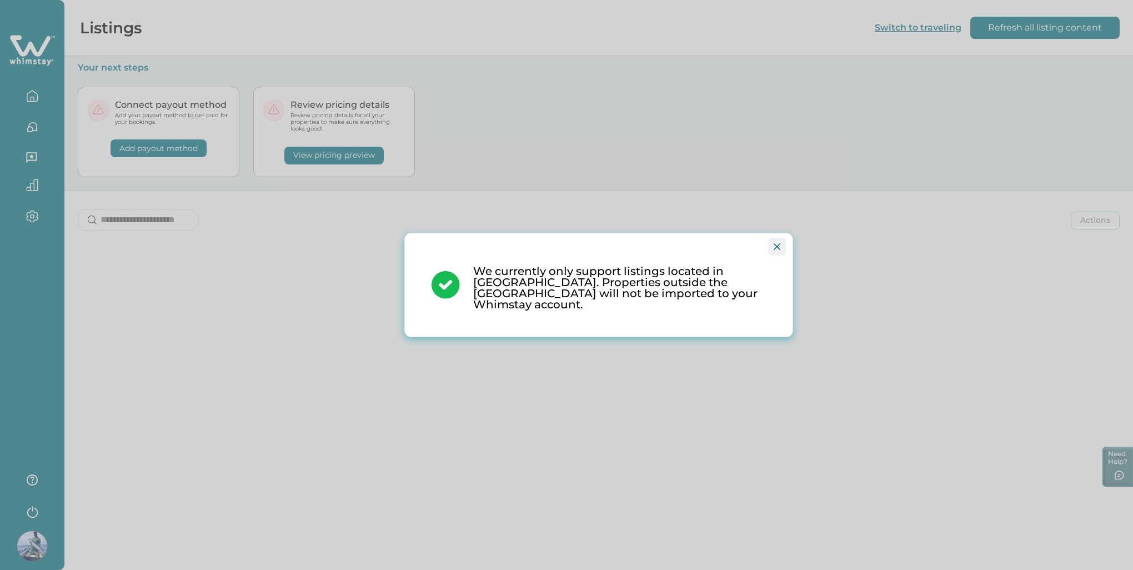
click at [777, 249] on icon "Close" at bounding box center [777, 246] width 7 height 7
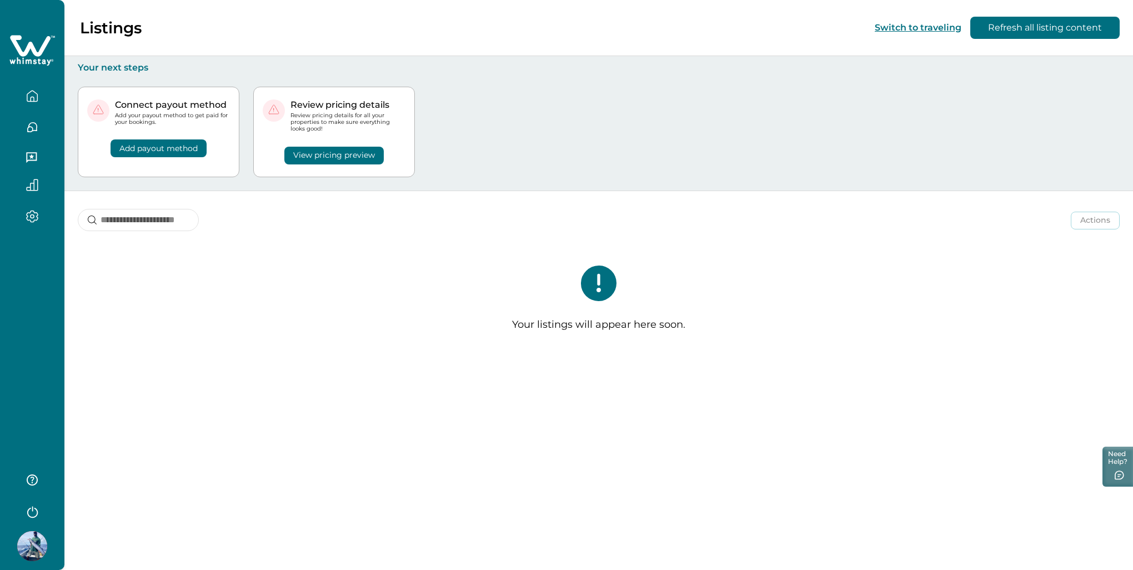
click at [141, 238] on div "Actions Actions Publish listing Unlist listing Your listings will appear here s…" at bounding box center [598, 276] width 1068 height 171
click at [32, 94] on icon "button" at bounding box center [32, 96] width 12 height 12
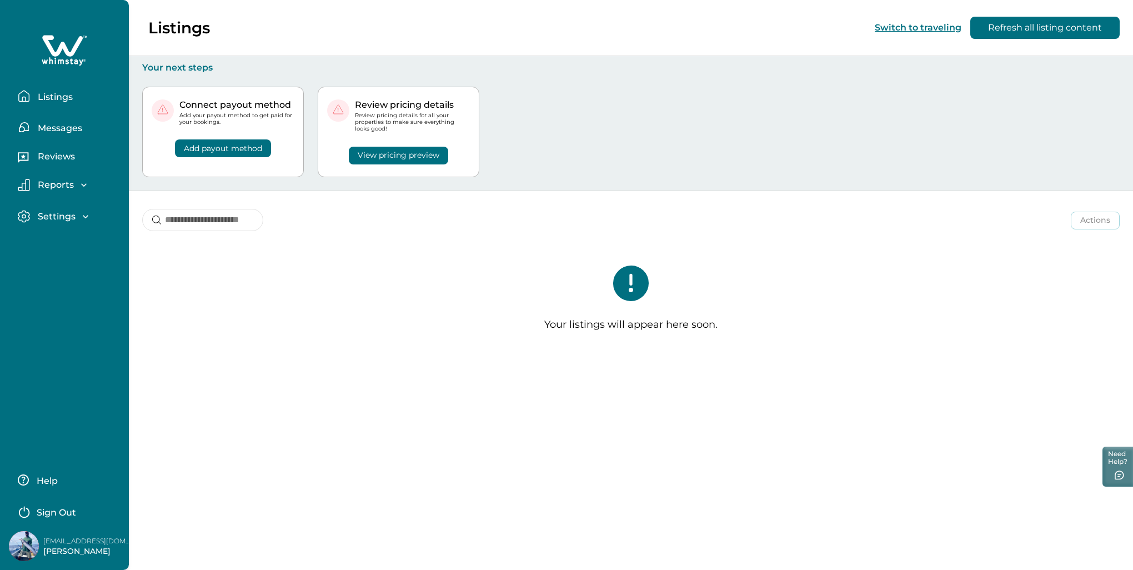
click at [44, 99] on p "Listings" at bounding box center [53, 97] width 38 height 11
click at [362, 272] on div "Your listings will appear here soon." at bounding box center [631, 302] width 1004 height 119
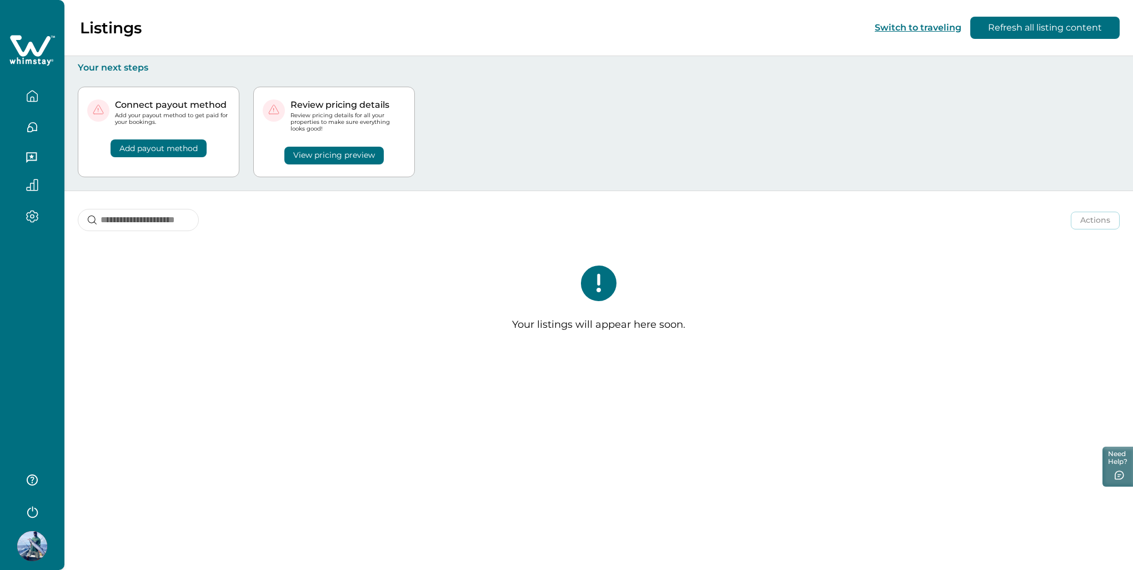
click at [32, 215] on icon "button" at bounding box center [32, 216] width 12 height 13
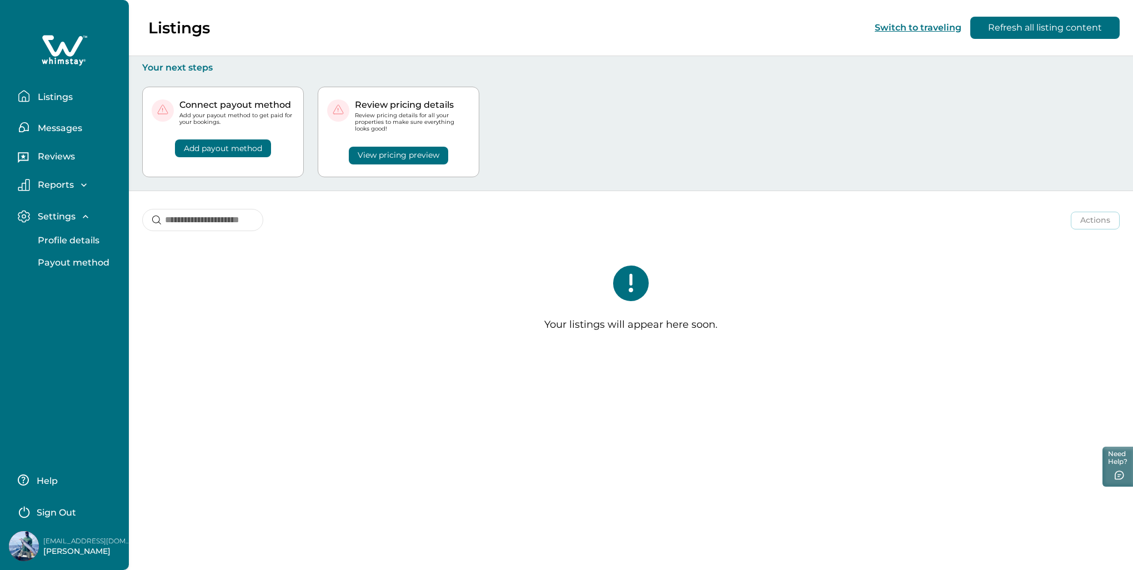
click at [43, 96] on p "Listings" at bounding box center [53, 97] width 38 height 11
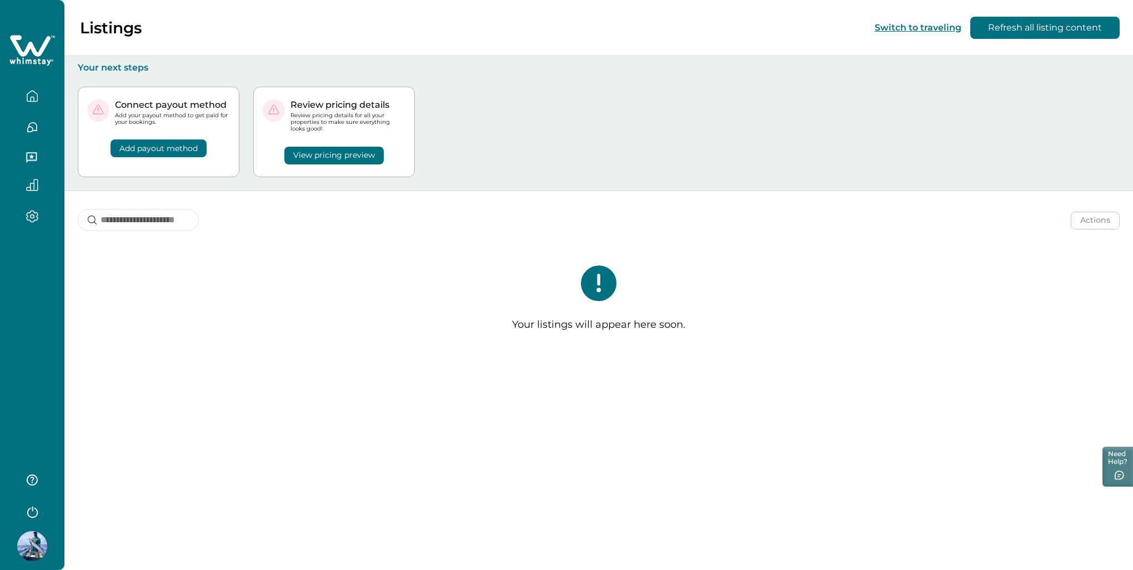
click at [272, 332] on div "Your listings will appear here soon." at bounding box center [598, 302] width 1068 height 119
click at [344, 157] on button "View pricing preview" at bounding box center [333, 156] width 99 height 18
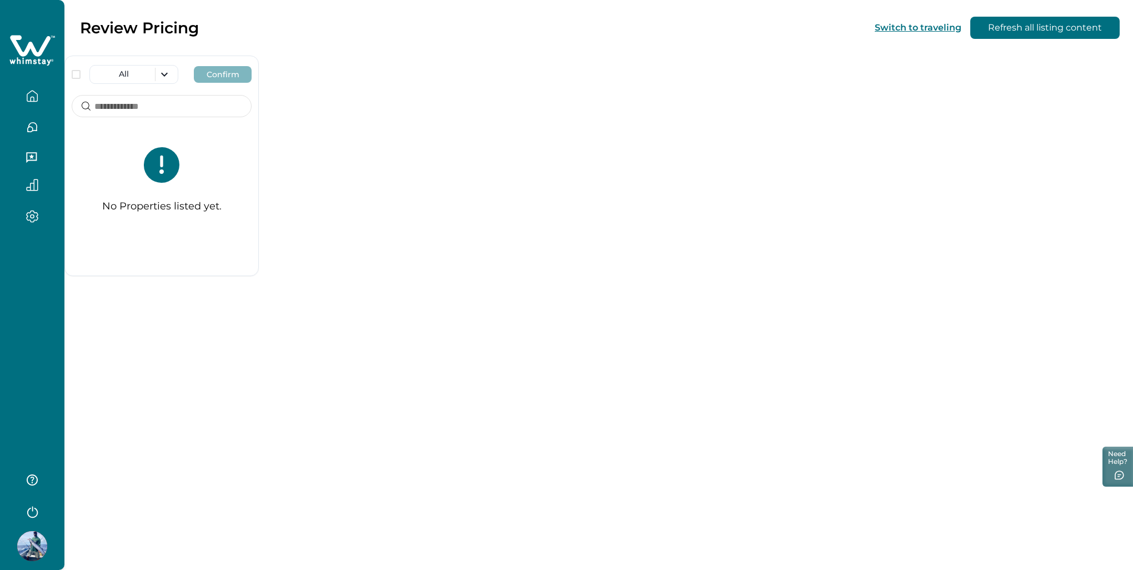
click at [138, 142] on div "No Properties listed yet." at bounding box center [161, 184] width 193 height 101
click at [1040, 26] on button "Refresh all listing content" at bounding box center [1044, 28] width 149 height 22
click at [1001, 100] on link "Learn more →" at bounding box center [1006, 105] width 52 height 10
click at [1012, 26] on button "Refresh all listing content" at bounding box center [1044, 28] width 149 height 22
click at [149, 162] on icon at bounding box center [162, 165] width 36 height 36
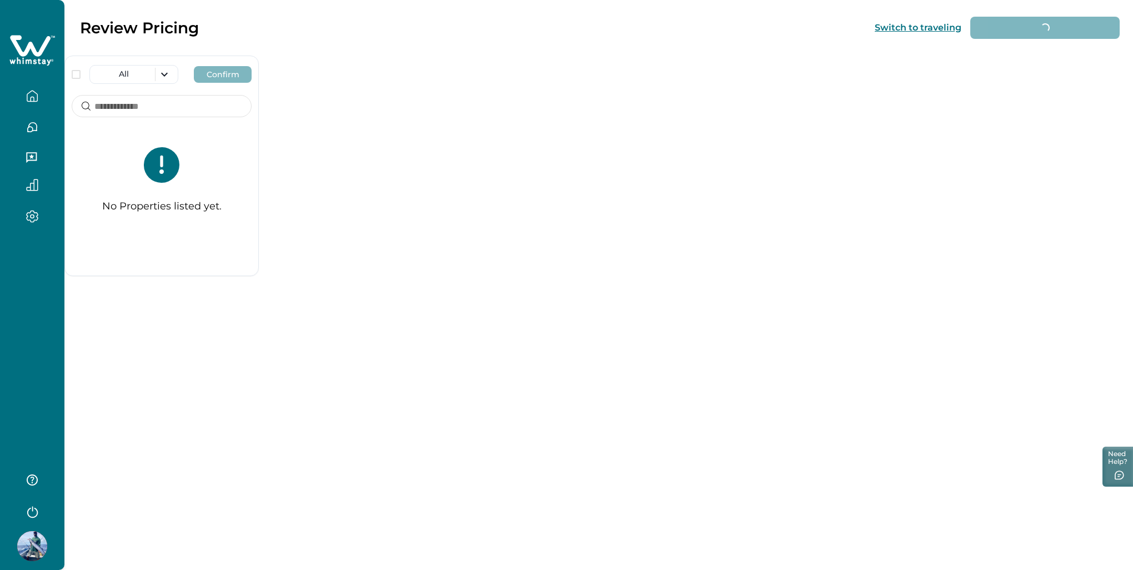
click at [109, 194] on div "No Properties listed yet." at bounding box center [161, 184] width 193 height 101
click at [30, 93] on icon "button" at bounding box center [32, 96] width 12 height 12
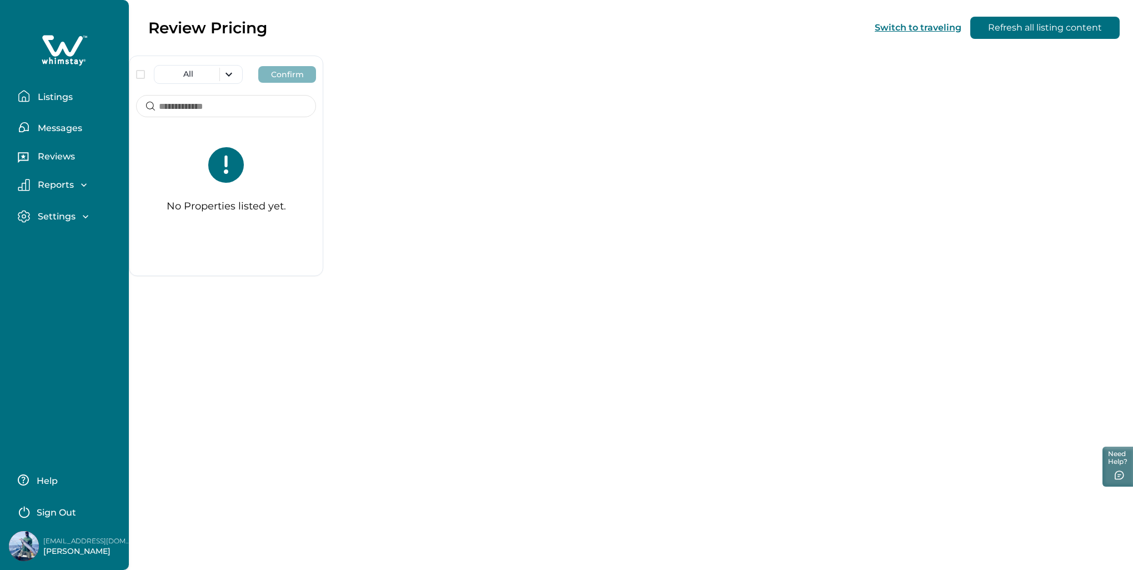
click at [33, 549] on img at bounding box center [24, 546] width 30 height 30
click at [53, 95] on p "Listings" at bounding box center [53, 97] width 38 height 11
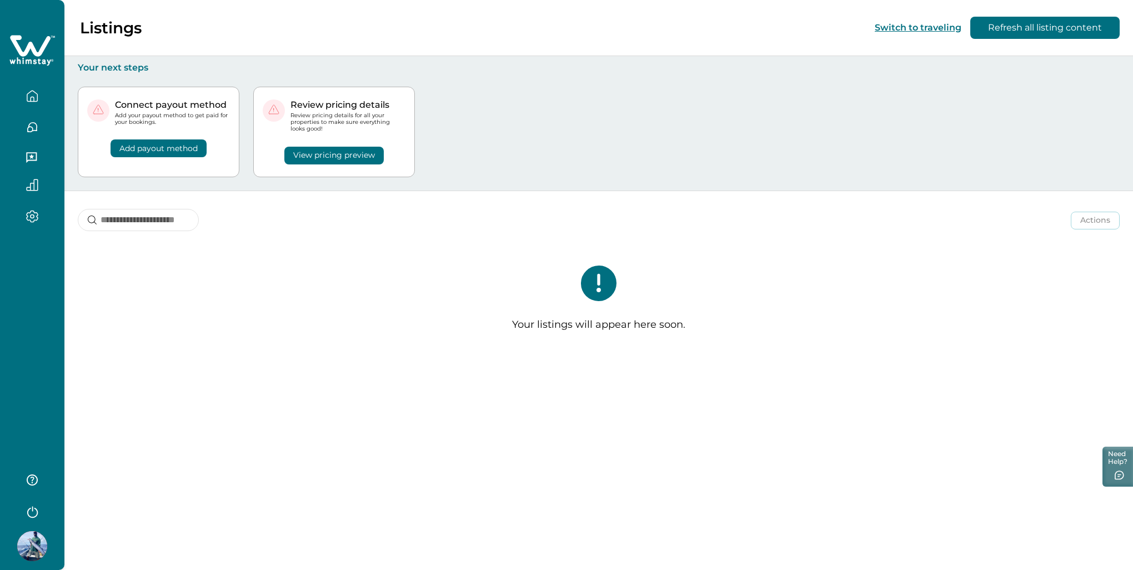
click at [682, 355] on div "Your listings will appear here soon." at bounding box center [598, 302] width 1068 height 119
click at [635, 327] on p "Your listings will appear here soon." at bounding box center [598, 325] width 173 height 12
drag, startPoint x: 485, startPoint y: 410, endPoint x: 669, endPoint y: 293, distance: 217.5
click at [486, 410] on div "Listings Switch to traveling Refresh all listing content Your next steps Connec…" at bounding box center [598, 285] width 1068 height 570
drag, startPoint x: 573, startPoint y: 279, endPoint x: 579, endPoint y: 280, distance: 6.2
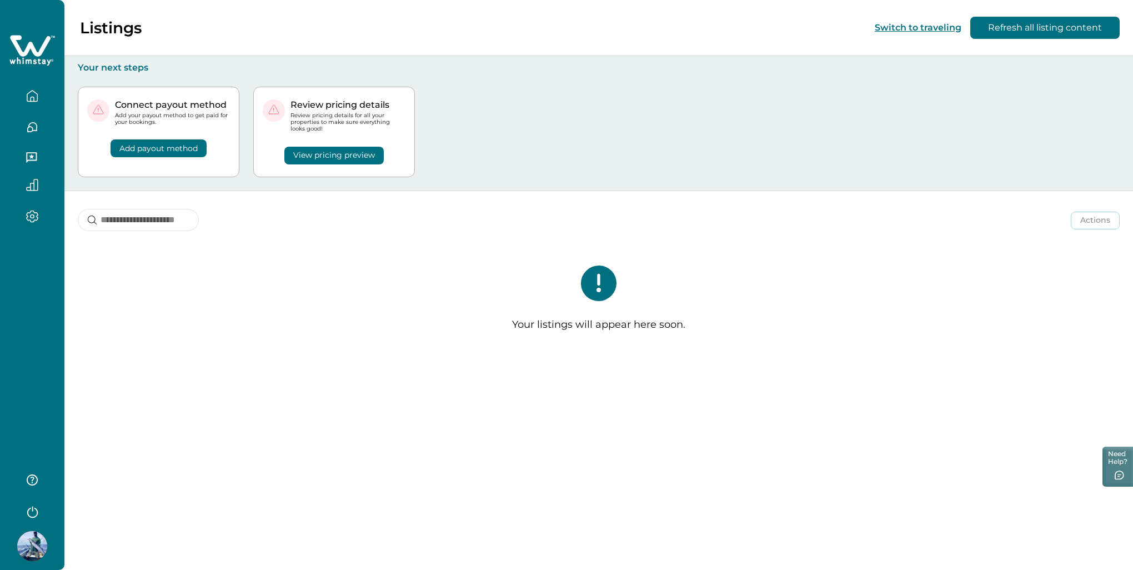
click at [574, 279] on div "Your listings will appear here soon." at bounding box center [598, 302] width 1068 height 119
click at [1019, 31] on button "Refresh all listing content" at bounding box center [1044, 28] width 149 height 22
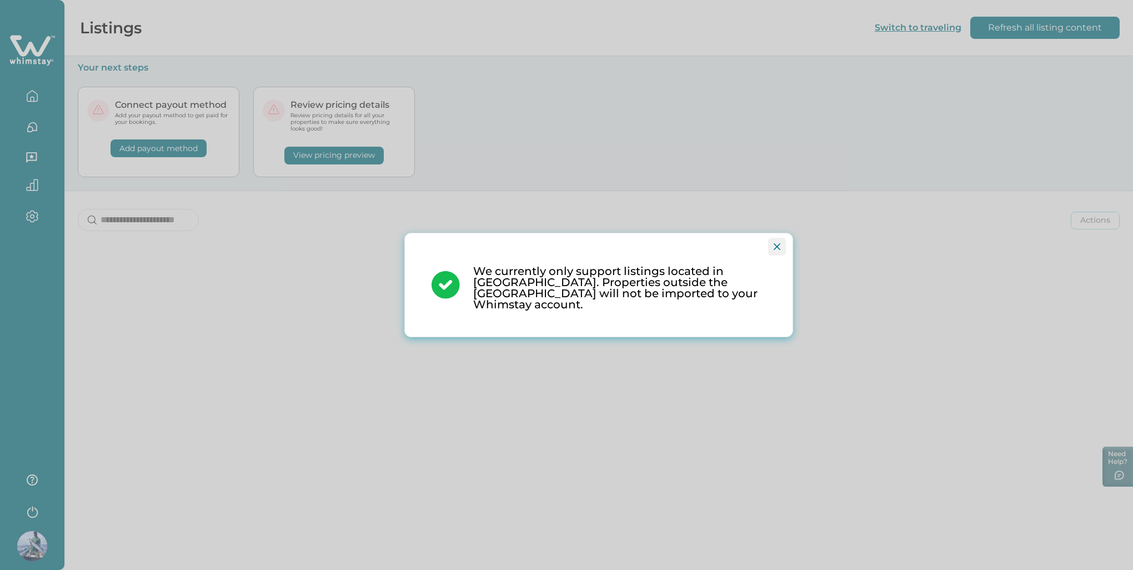
click at [774, 248] on icon "Close" at bounding box center [777, 246] width 7 height 7
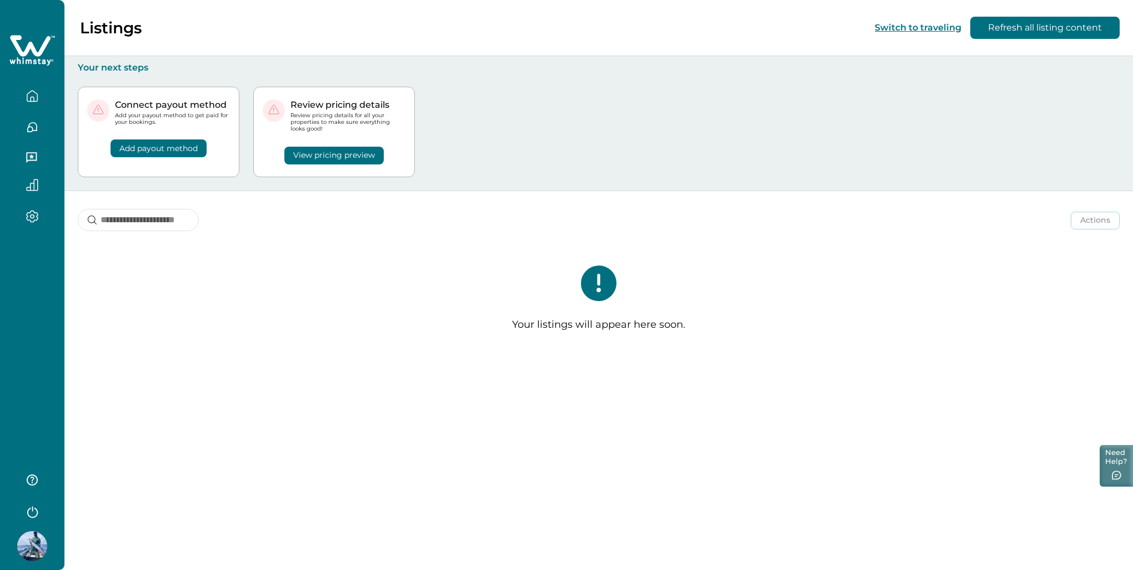
click at [1118, 471] on icon "button" at bounding box center [1116, 474] width 9 height 9
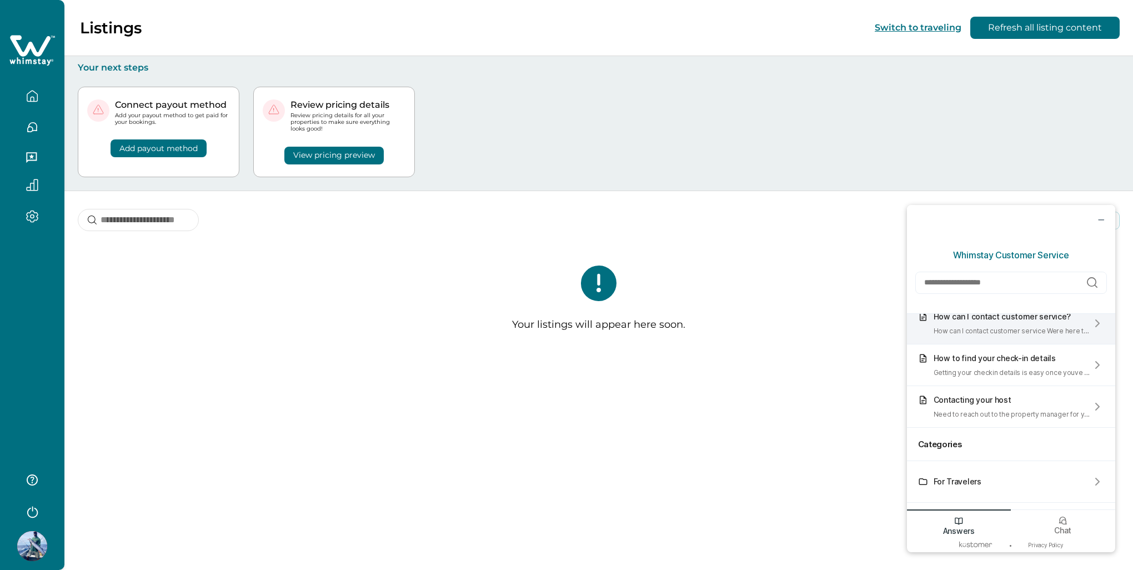
scroll to position [78, 0]
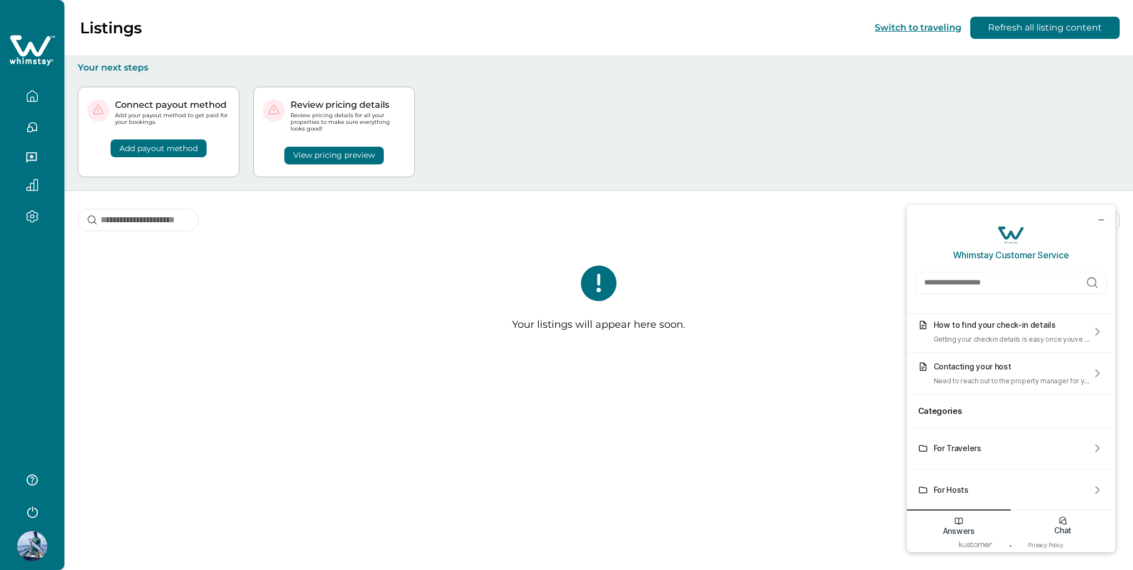
click at [1066, 529] on p "Chat" at bounding box center [1062, 529] width 17 height 9
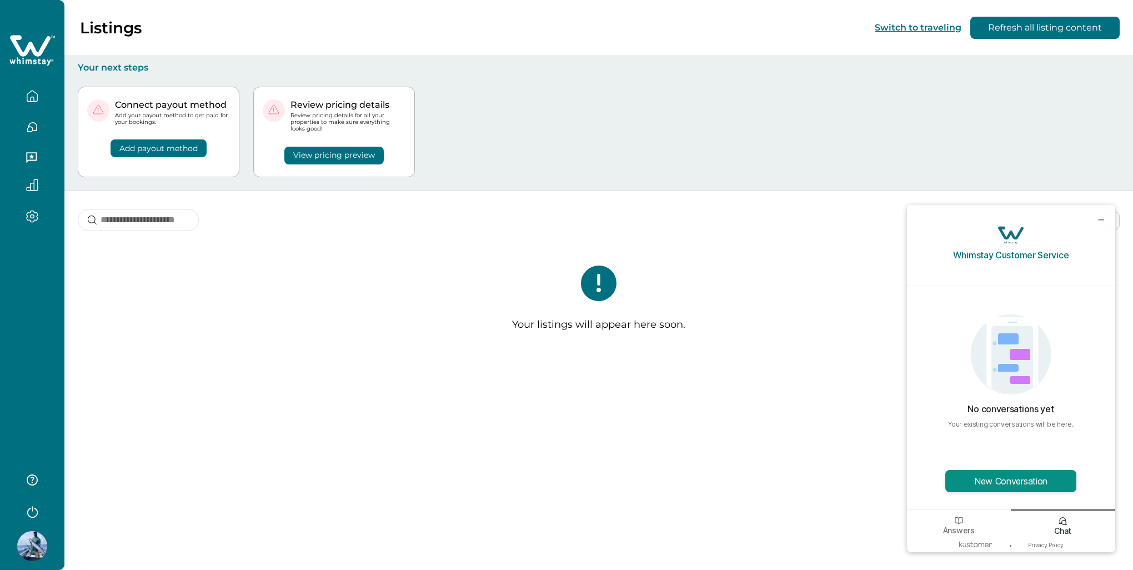
click at [1006, 483] on button "New Conversation" at bounding box center [1010, 481] width 131 height 22
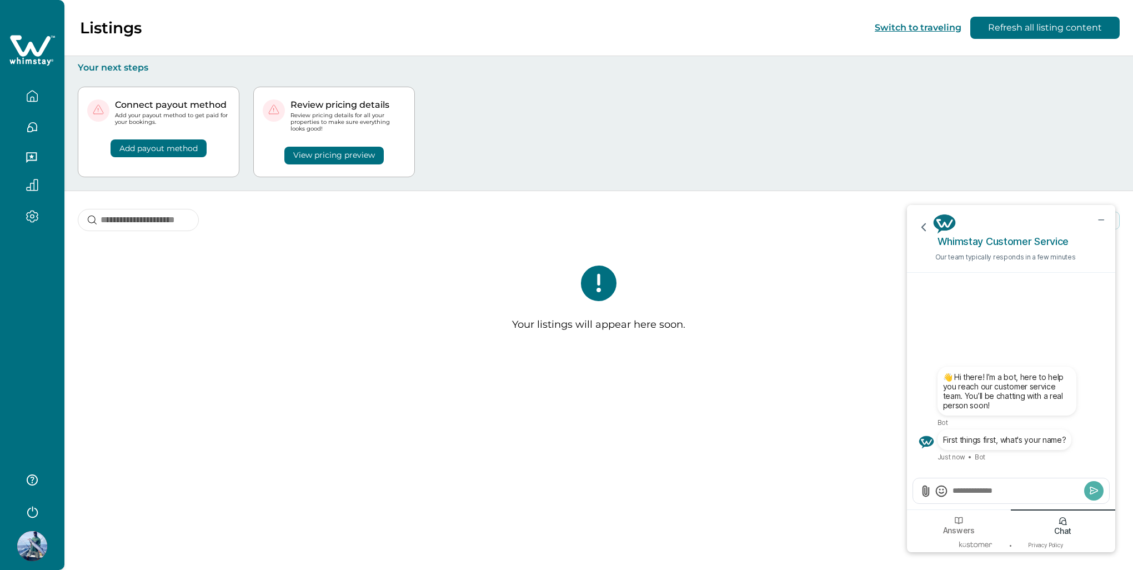
click at [1095, 488] on icon "Submit" at bounding box center [1093, 490] width 11 height 11
click at [1005, 493] on textarea "Send a message" at bounding box center [1016, 491] width 130 height 12
type textarea "****"
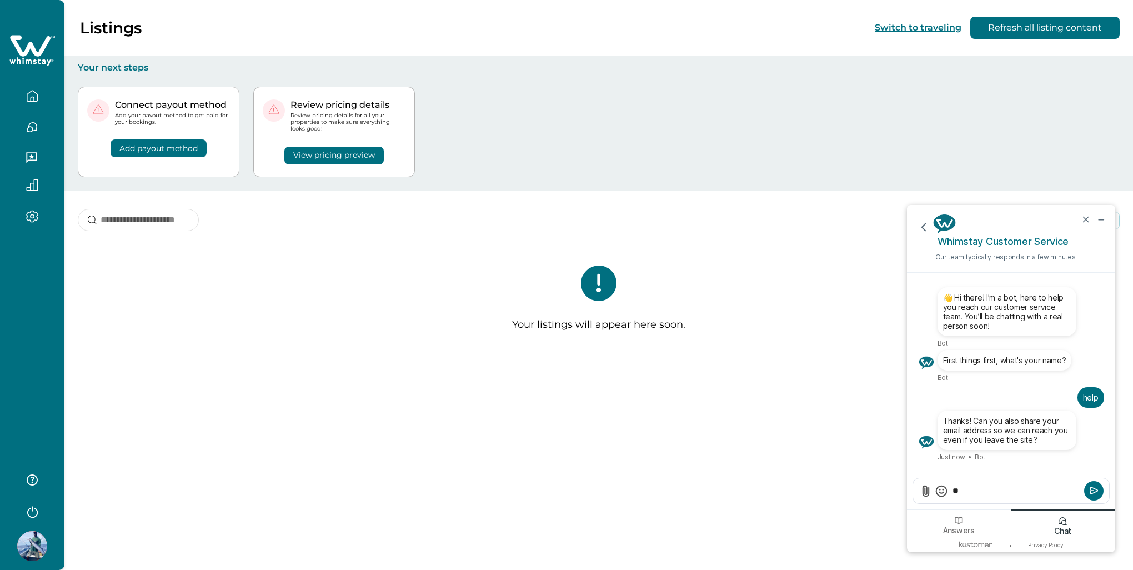
type textarea "*"
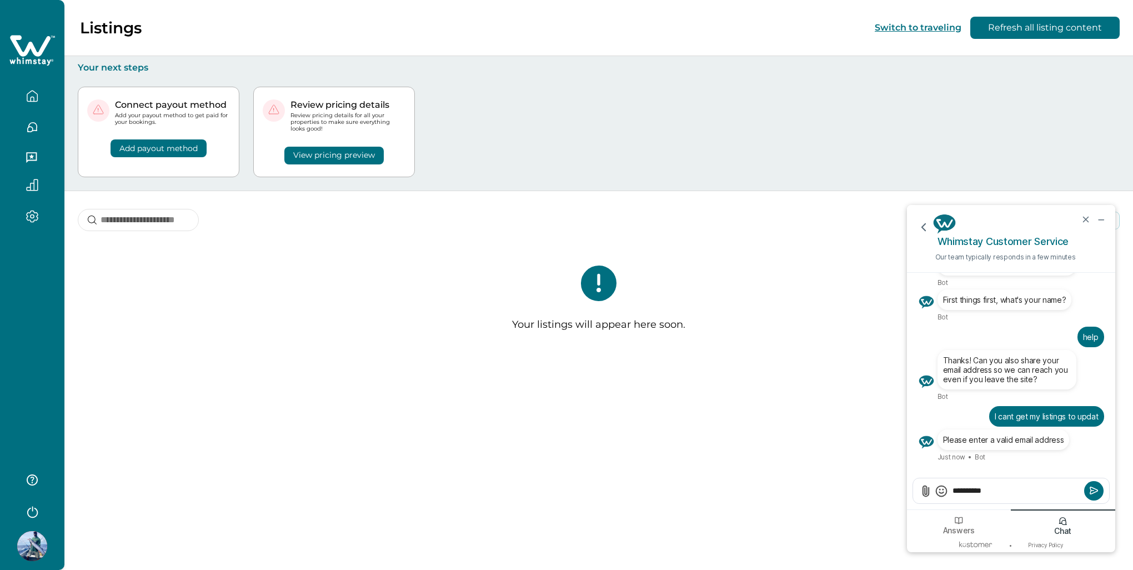
type textarea "**********"
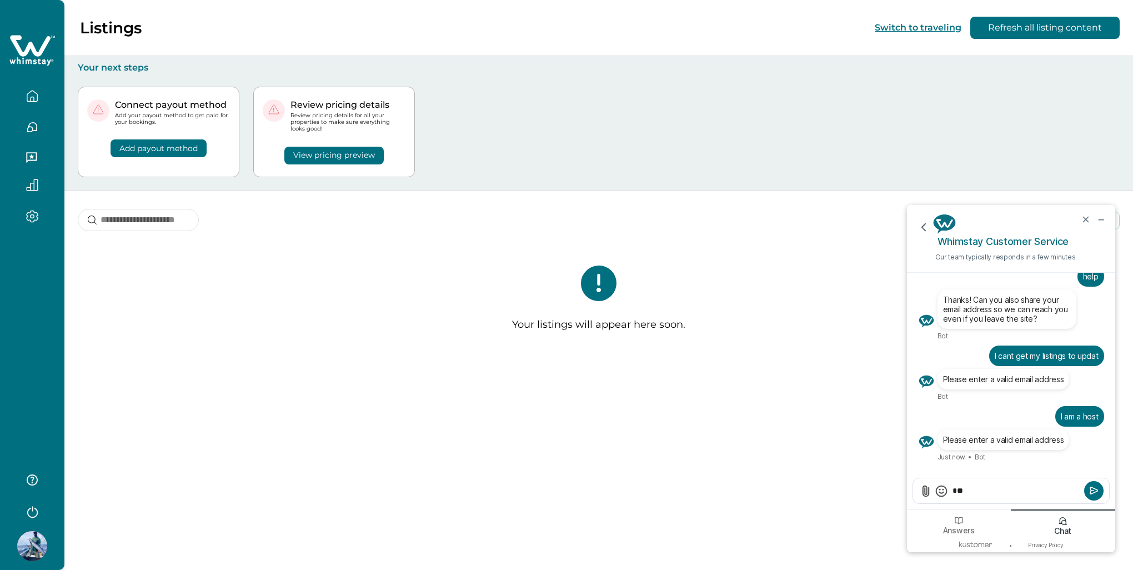
type textarea "*"
type textarea "**********"
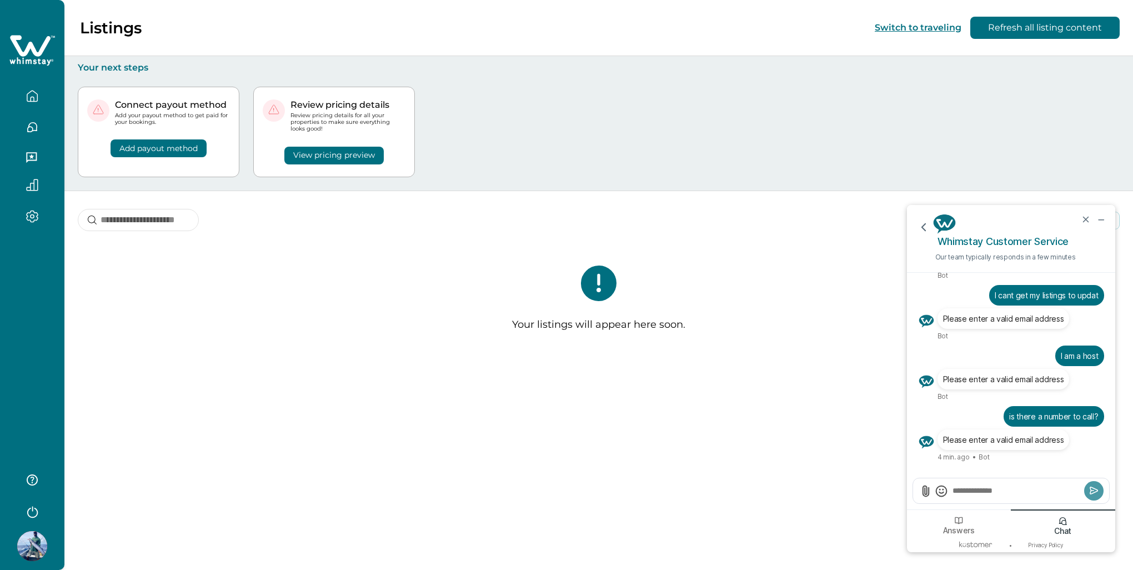
click at [964, 493] on textarea "Send a message" at bounding box center [1016, 491] width 130 height 12
click at [1085, 217] on icon "end chat" at bounding box center [1086, 219] width 10 height 10
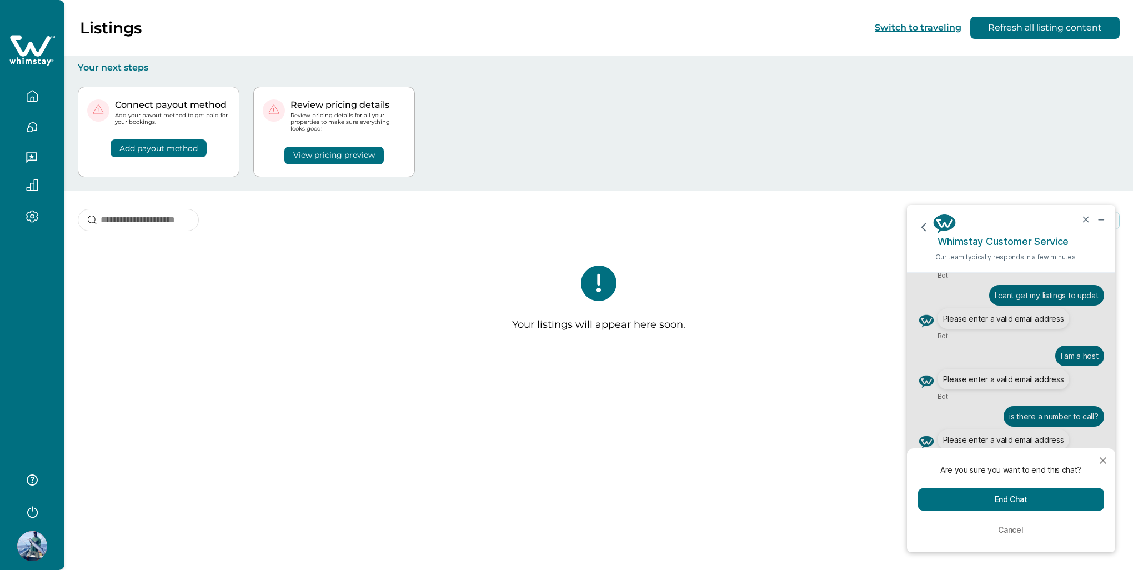
click at [1004, 500] on button "End Chat" at bounding box center [1011, 499] width 186 height 22
